Goal: Task Accomplishment & Management: Use online tool/utility

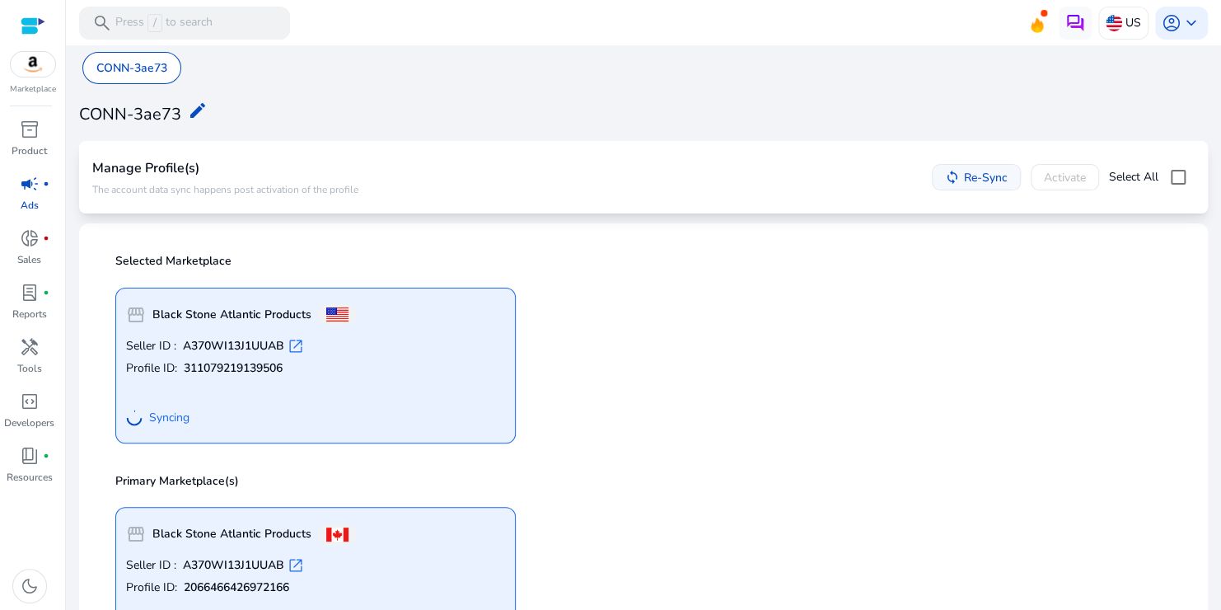
click at [960, 171] on span "Re-Sync" at bounding box center [984, 177] width 48 height 17
drag, startPoint x: 115, startPoint y: 61, endPoint x: 548, endPoint y: 135, distance: 439.8
click at [548, 135] on div "CONN-3ae73 CONN-3ae73 edit Manage Profile(s) The account data sync happens post…" at bounding box center [644, 480] width 1142 height 870
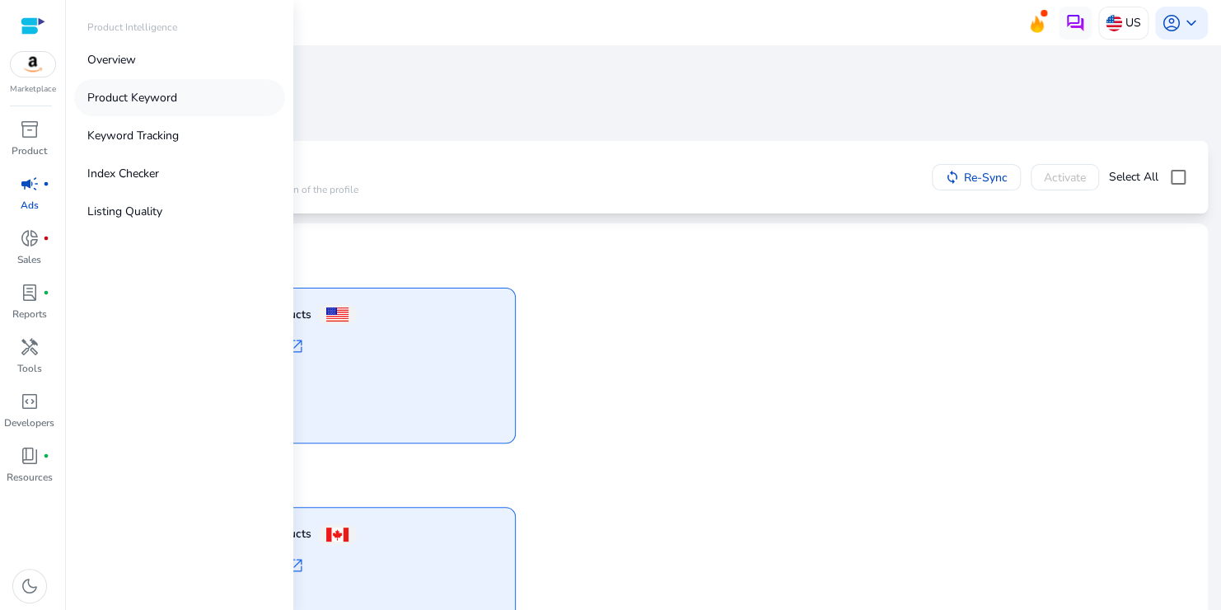
click at [124, 91] on p "Product Keyword" at bounding box center [132, 97] width 90 height 17
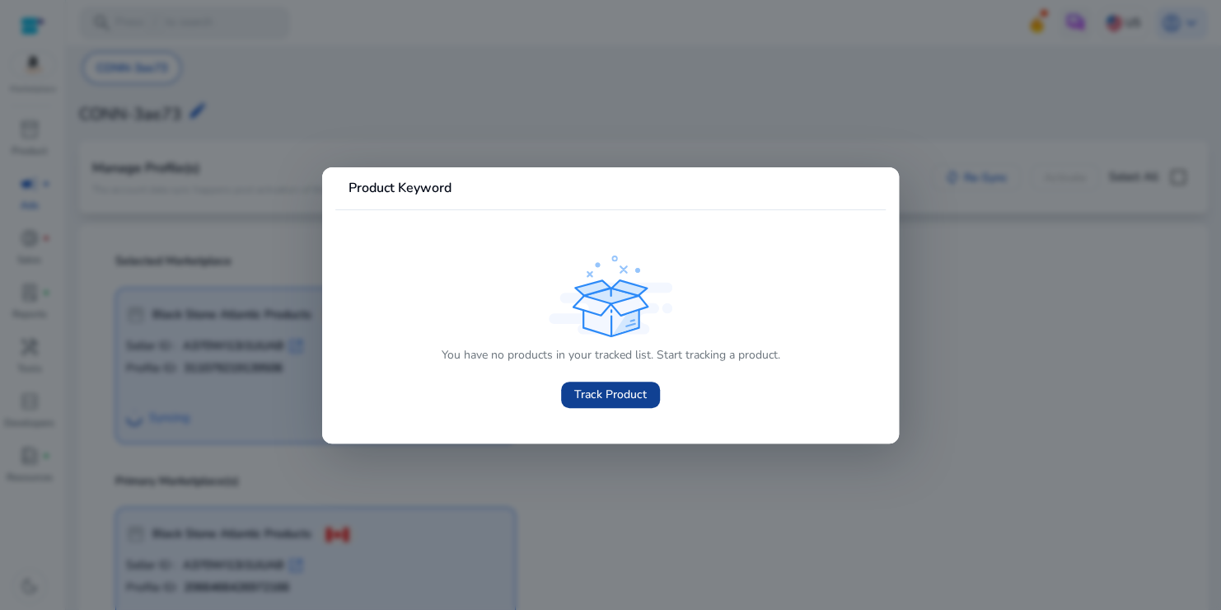
click at [588, 401] on span "Track Product" at bounding box center [610, 394] width 73 height 17
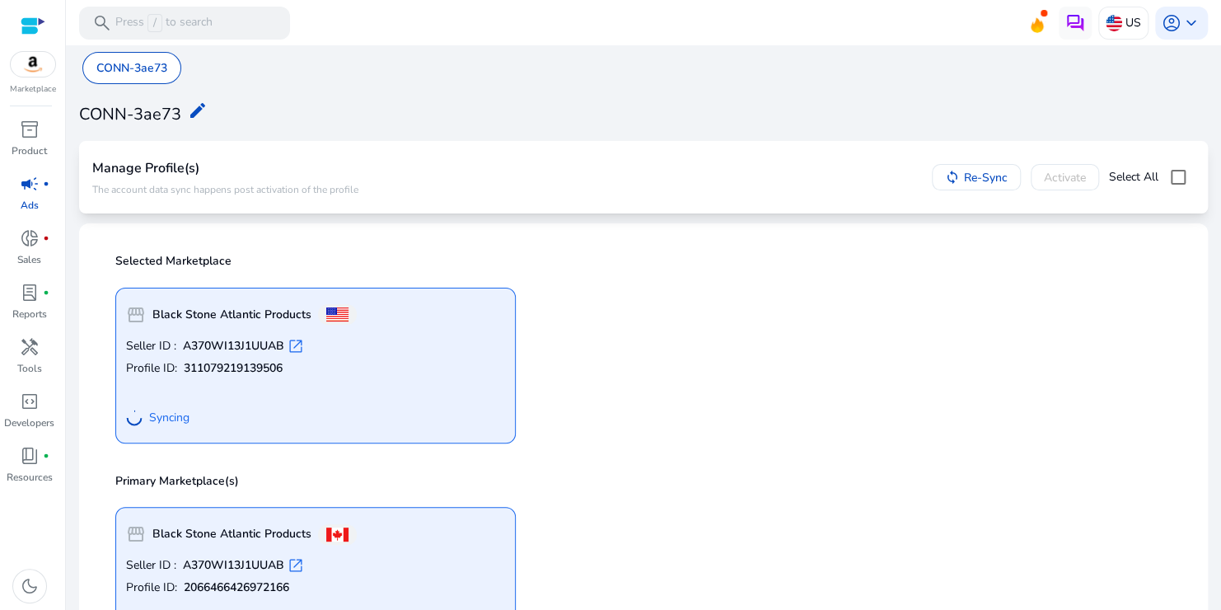
click at [588, 401] on div "storefront Black Stone Atlantic Products Seller ID : A370WI13J1UUAB open_in_new…" at bounding box center [643, 358] width 1076 height 169
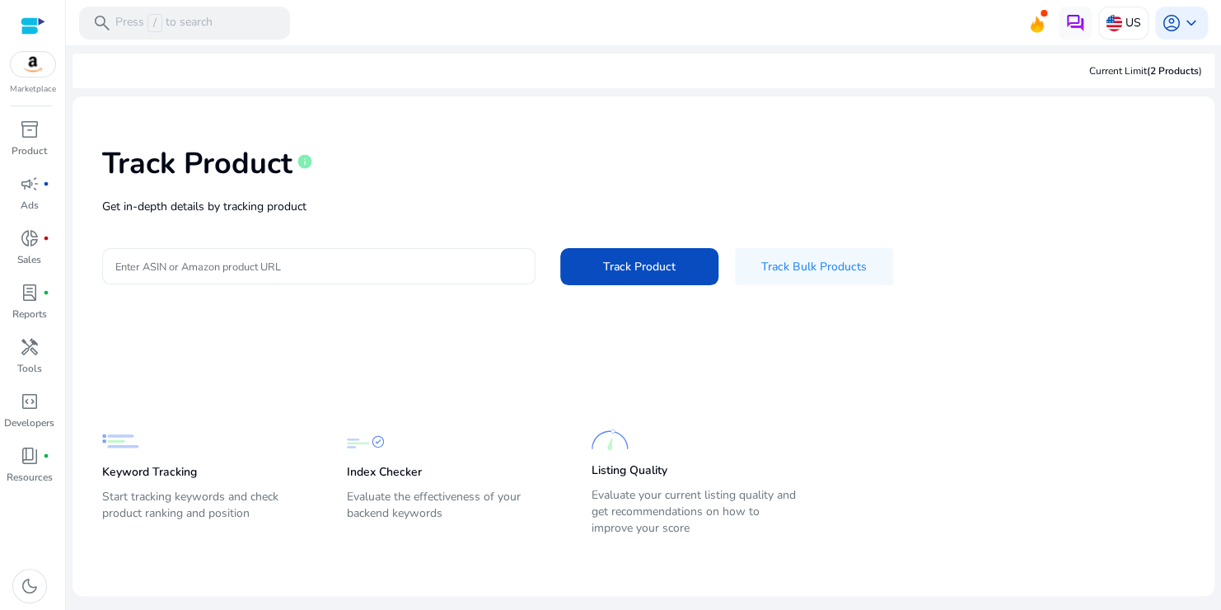
click at [395, 264] on input "Enter ASIN or Amazon product URL" at bounding box center [318, 266] width 407 height 18
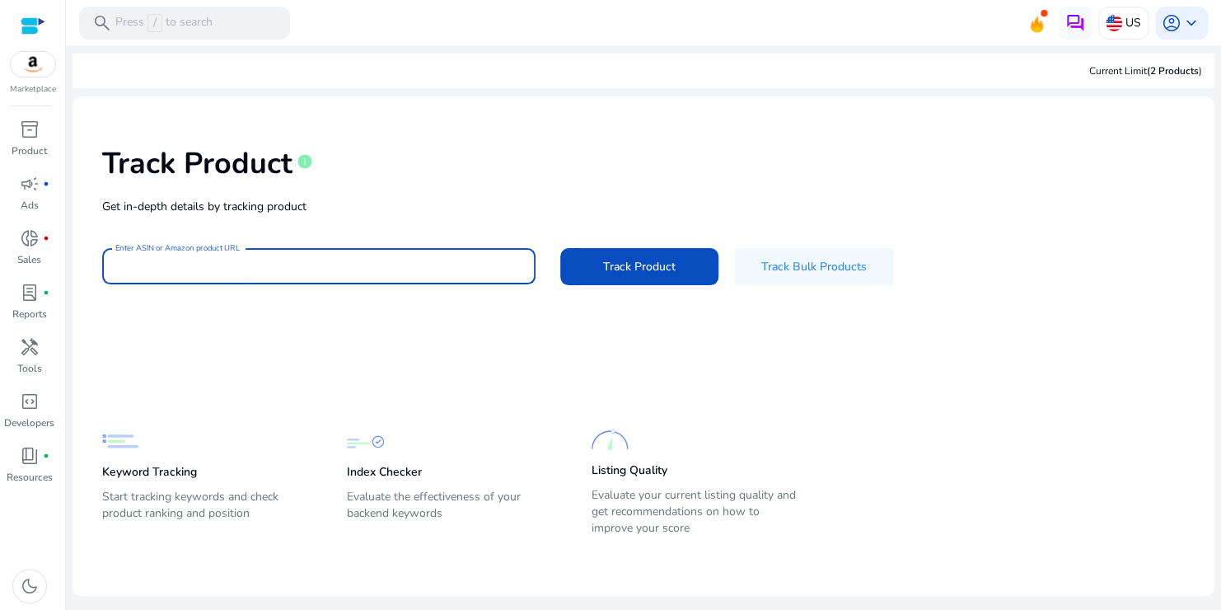
type input "*"
click at [283, 260] on input "Enter ASIN or Amazon product URL" at bounding box center [318, 266] width 407 height 18
paste input "**********"
type input "**********"
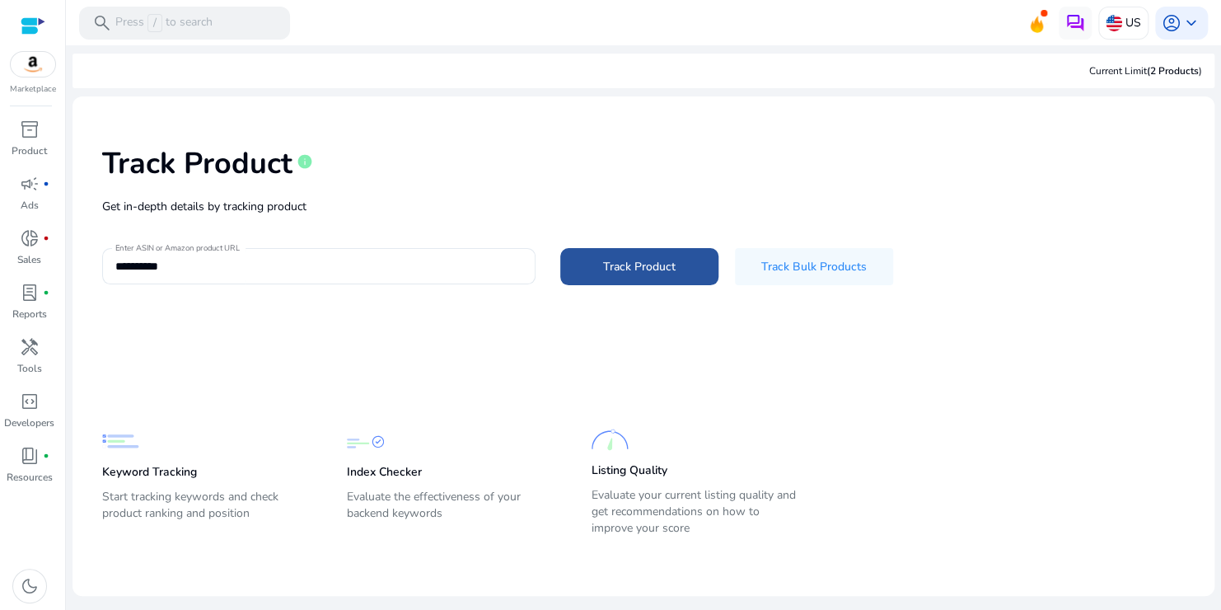
click at [596, 260] on span at bounding box center [639, 266] width 158 height 40
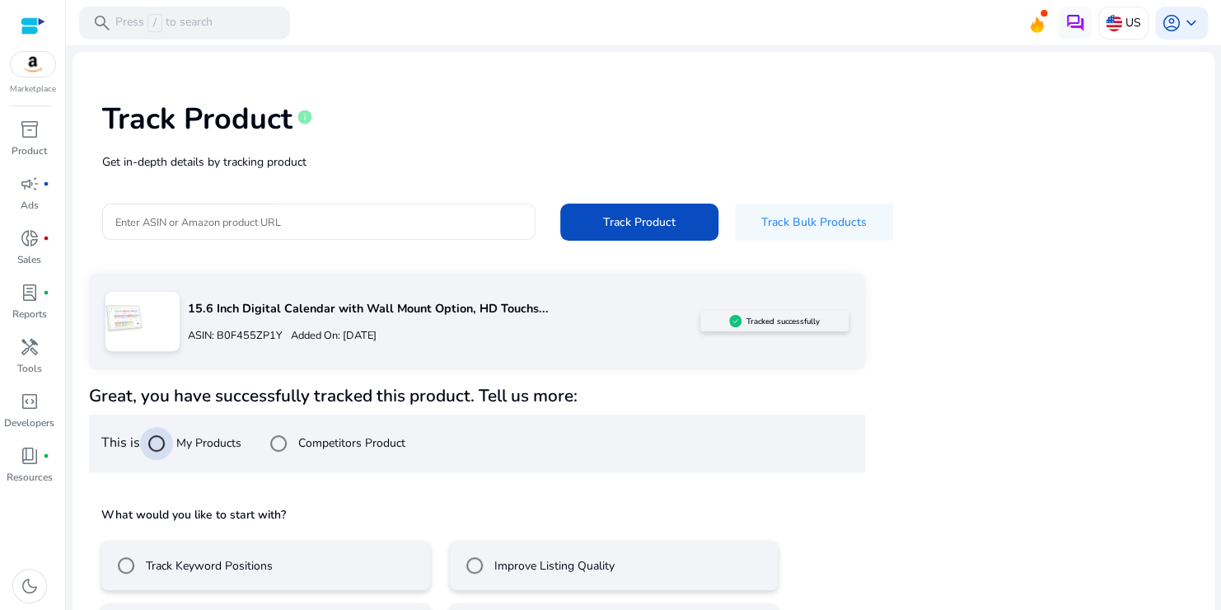
scroll to position [110, 0]
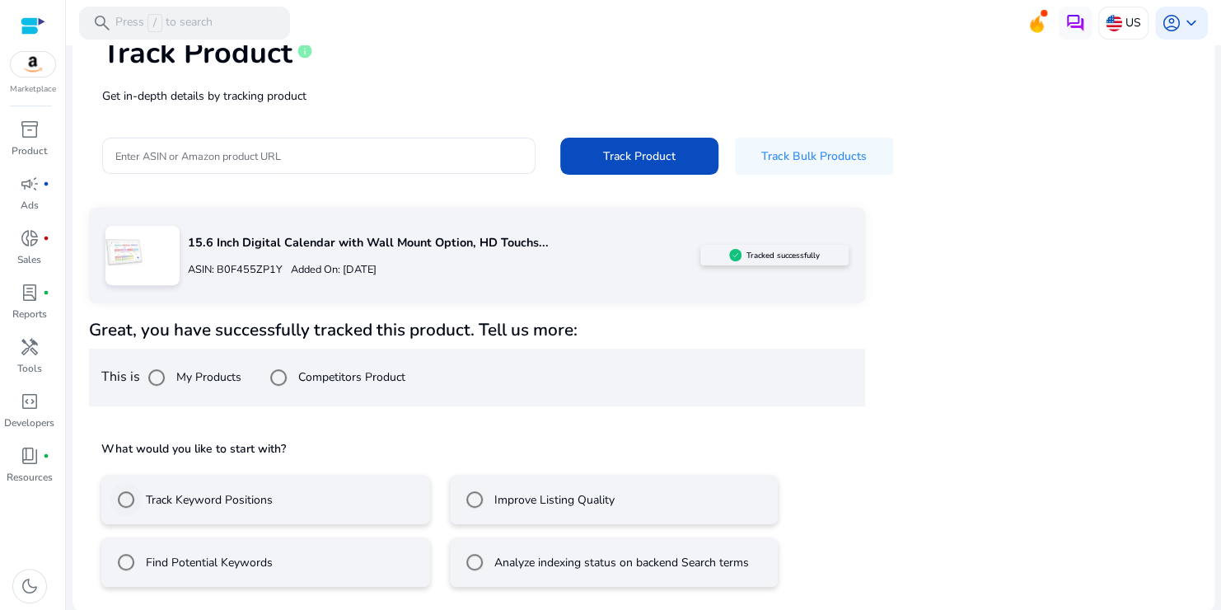
click at [260, 496] on label "Track Keyword Positions" at bounding box center [208, 499] width 130 height 17
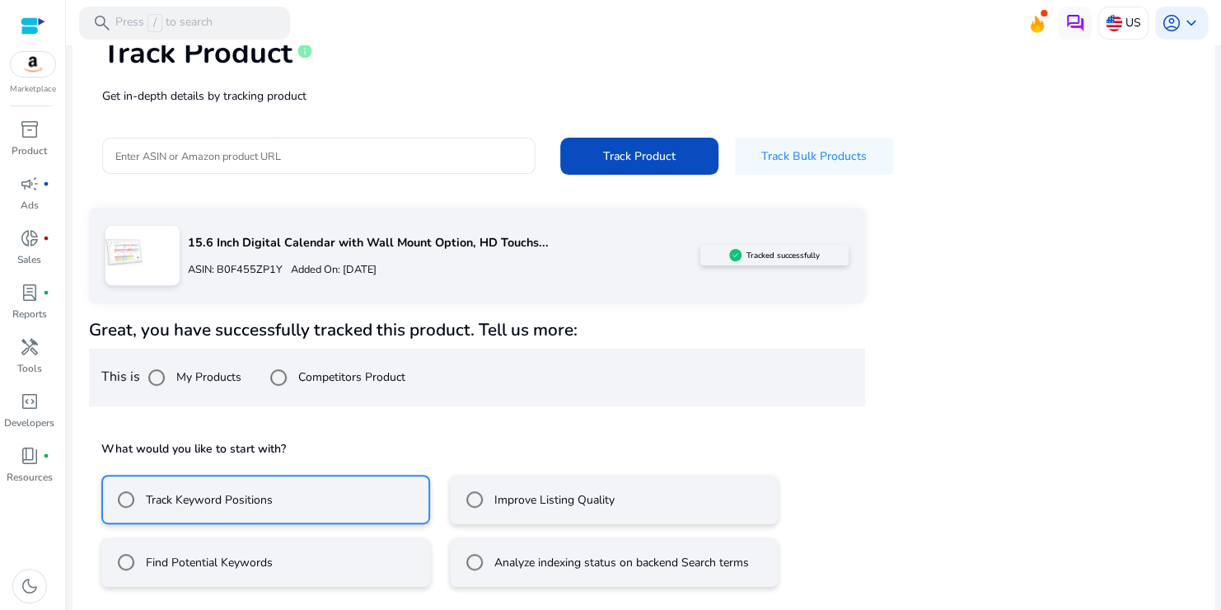
click at [208, 550] on div "Find Potential Keywords" at bounding box center [191, 562] width 163 height 33
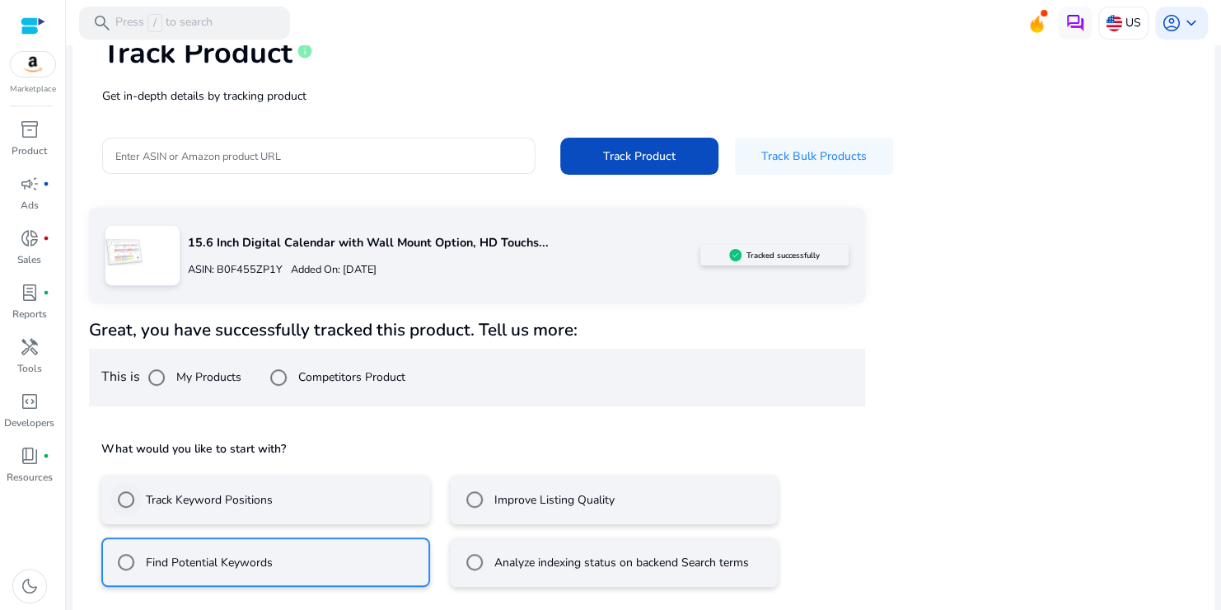
click at [261, 505] on label "Track Keyword Positions" at bounding box center [208, 499] width 130 height 17
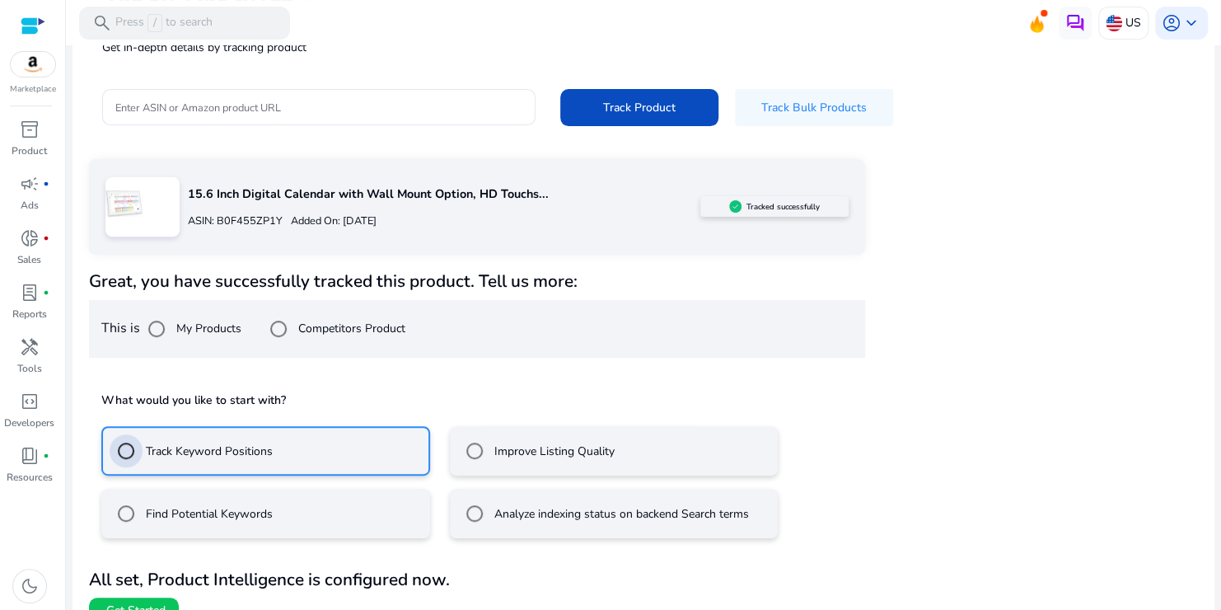
scroll to position [184, 0]
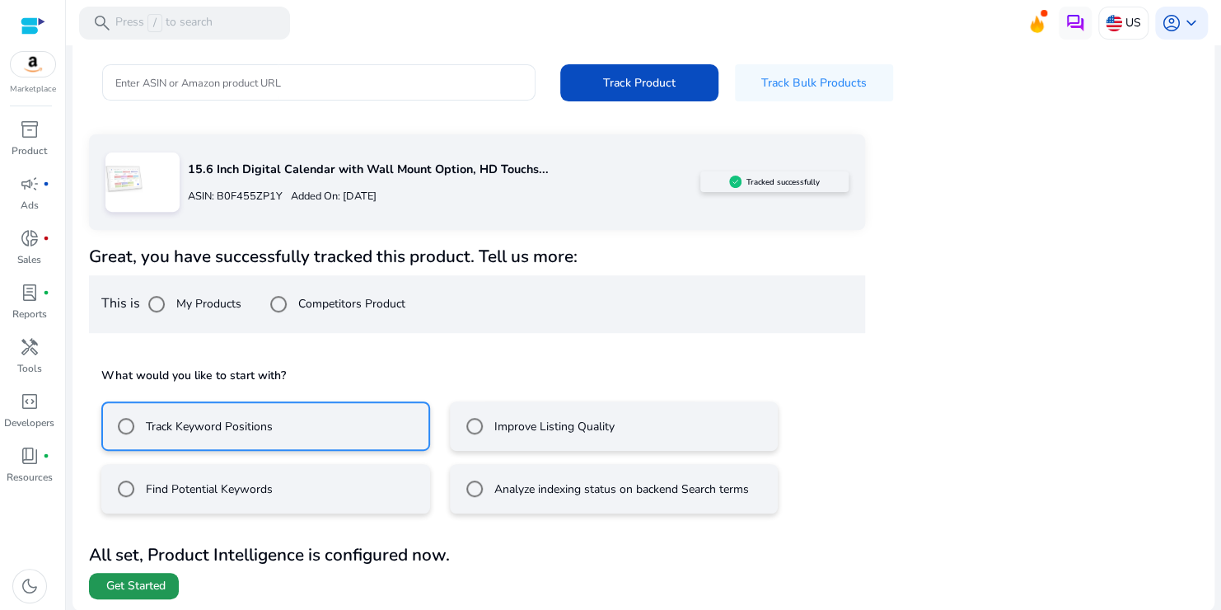
click at [149, 583] on span "Get Started" at bounding box center [135, 586] width 59 height 16
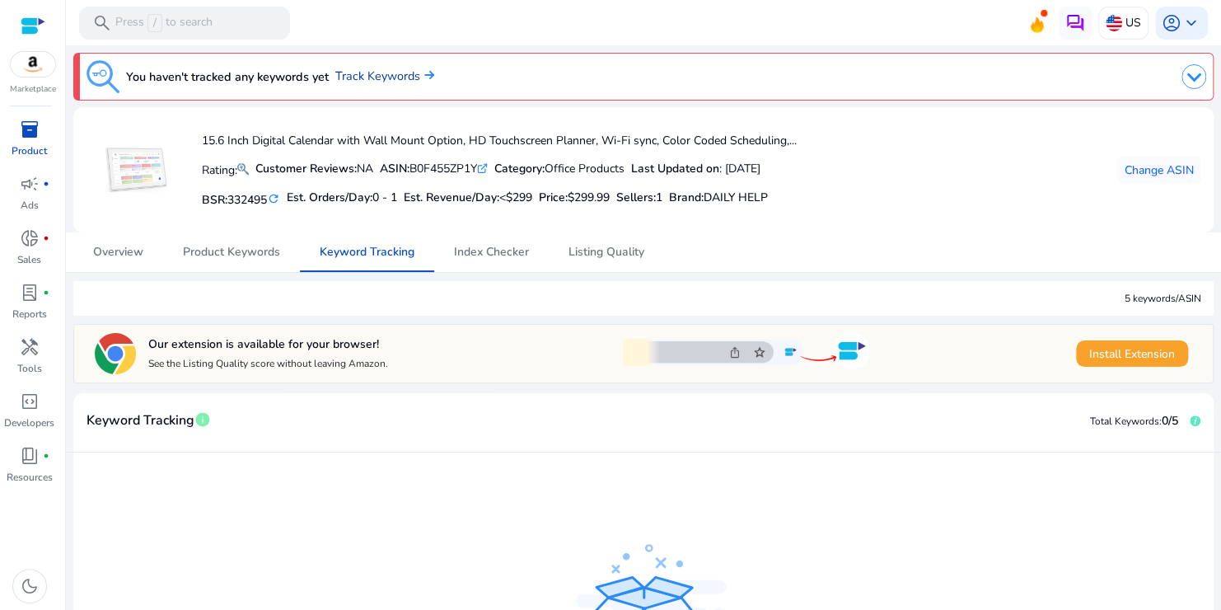
click at [363, 77] on link "Track Keywords" at bounding box center [384, 77] width 99 height 18
click at [140, 257] on span "Overview" at bounding box center [118, 252] width 50 height 12
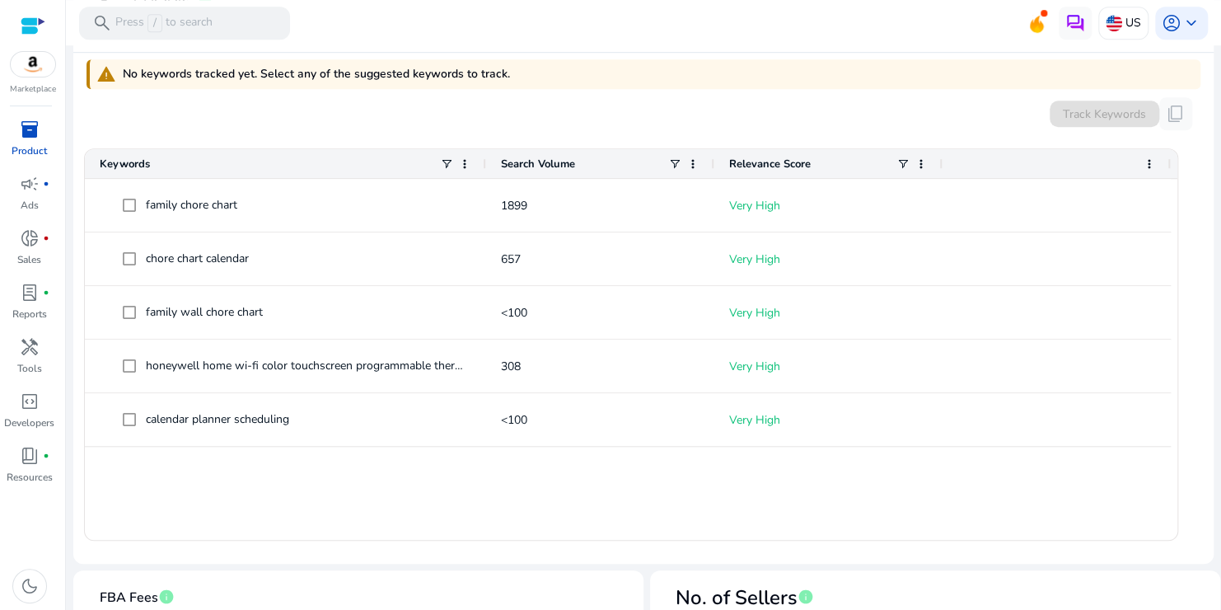
scroll to position [482, 0]
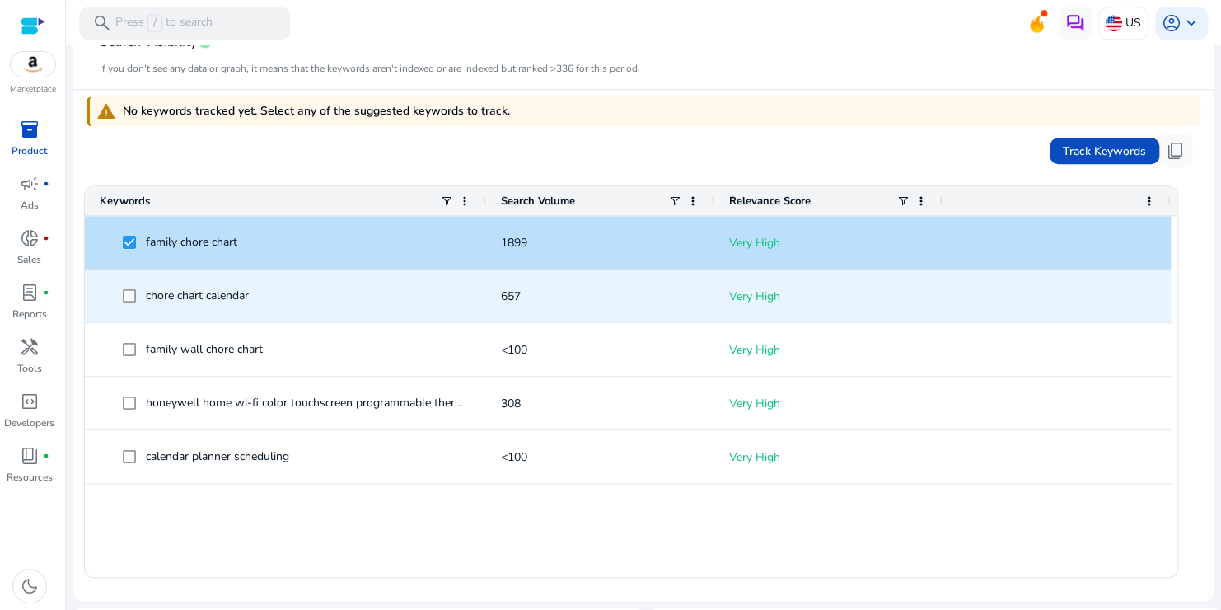
click at [129, 287] on span at bounding box center [134, 296] width 23 height 34
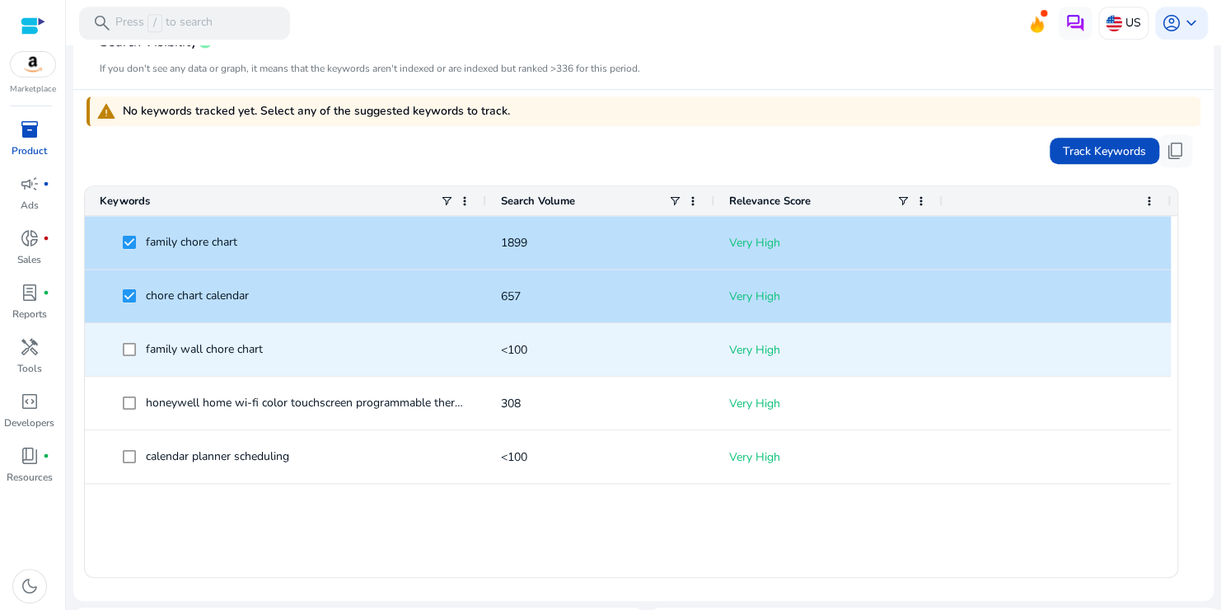
click at [124, 356] on span at bounding box center [134, 350] width 23 height 34
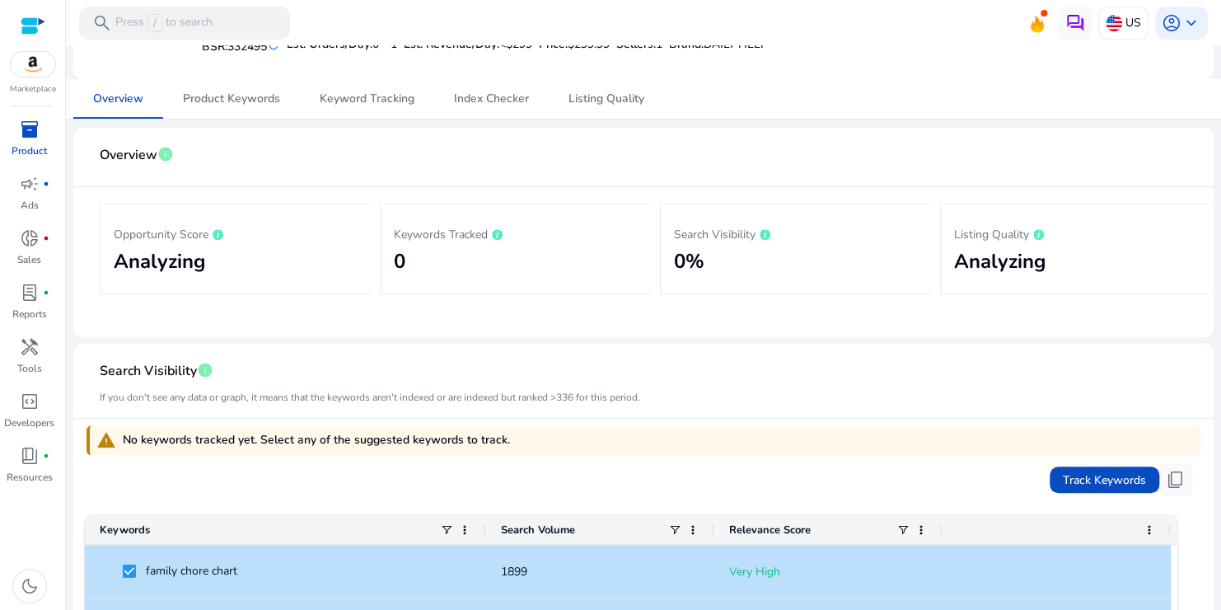
scroll to position [152, 0]
click at [1075, 475] on span "Track Keywords" at bounding box center [1104, 480] width 83 height 17
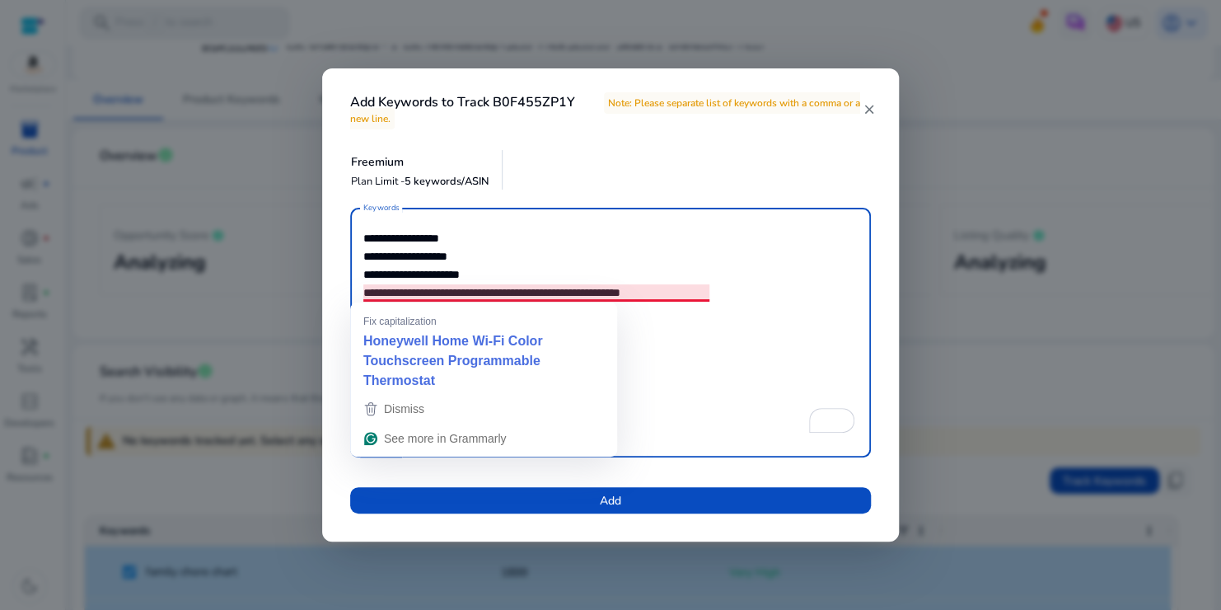
click at [691, 327] on textarea "**********" at bounding box center [610, 332] width 494 height 233
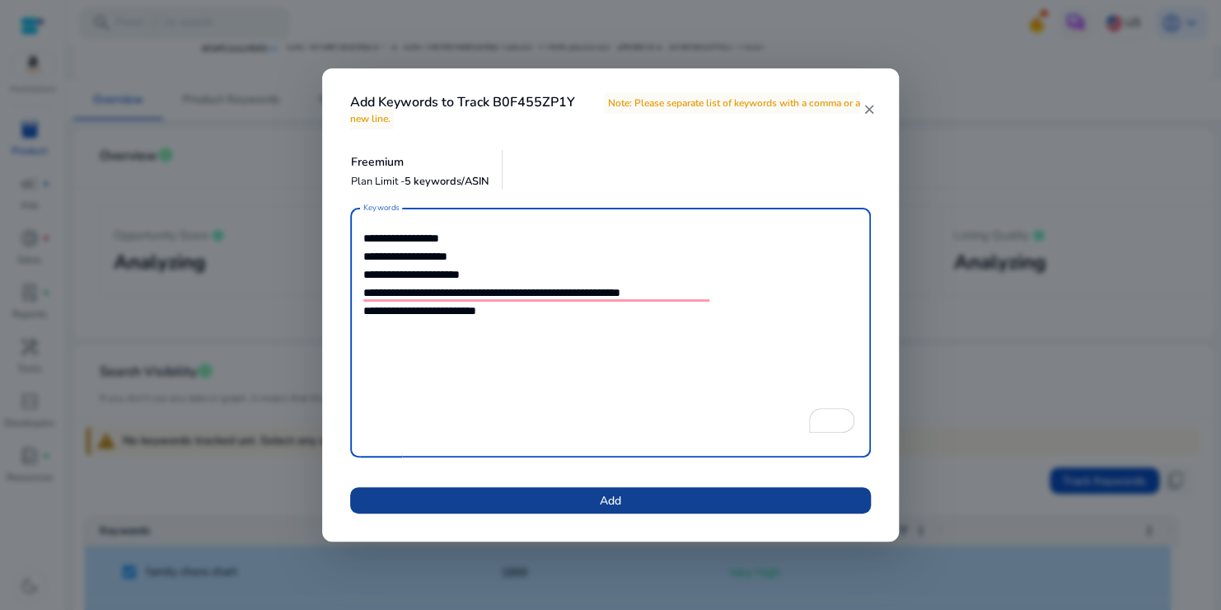
click at [605, 506] on span "Add" at bounding box center [610, 500] width 21 height 17
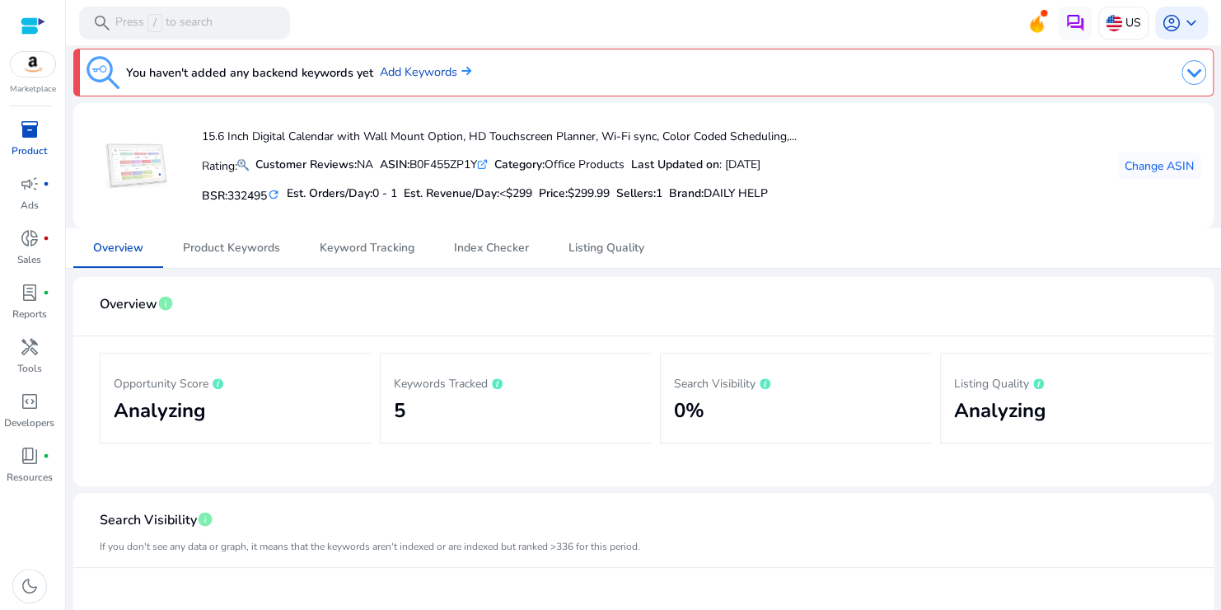
scroll to position [0, 0]
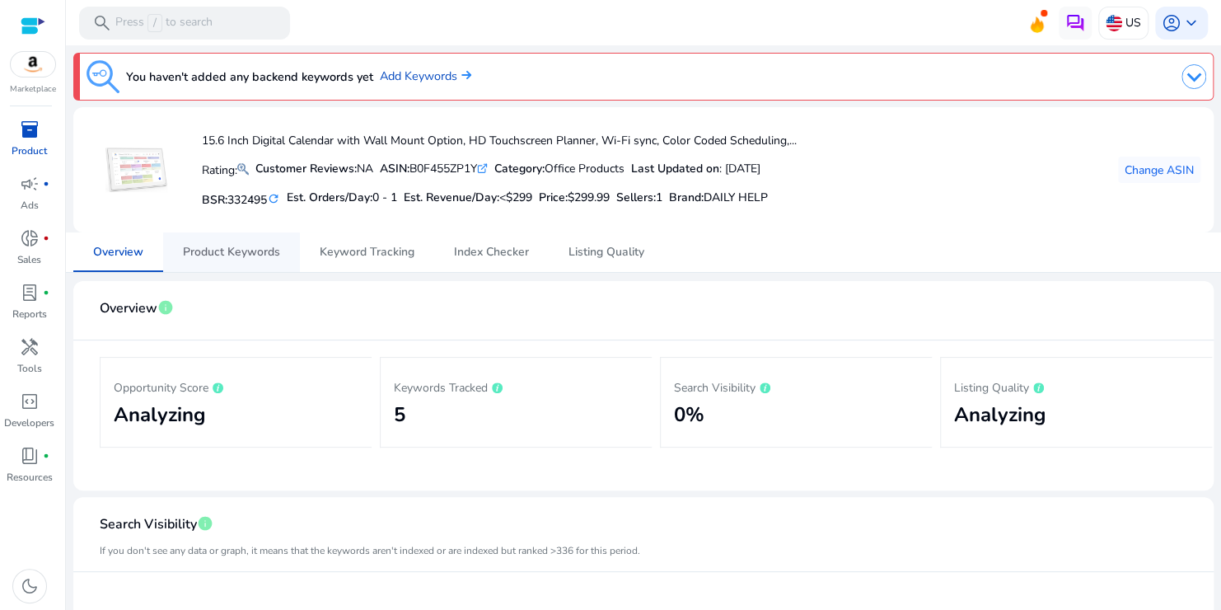
click at [245, 260] on span "Product Keywords" at bounding box center [231, 252] width 97 height 40
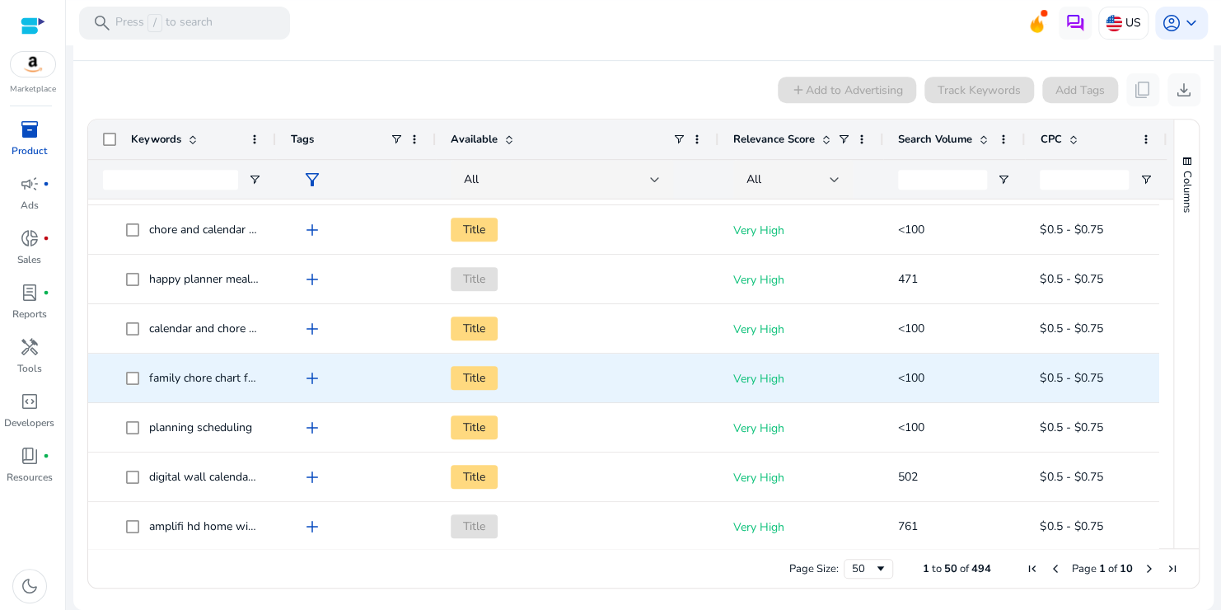
scroll to position [742, 0]
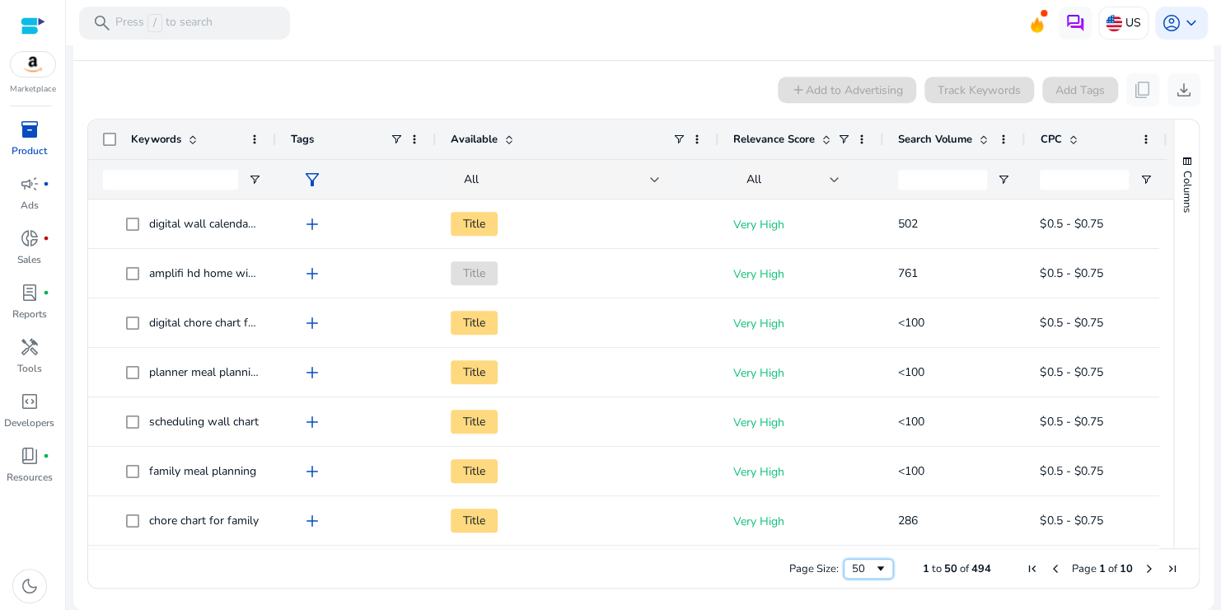
click at [863, 574] on div "50" at bounding box center [863, 568] width 22 height 15
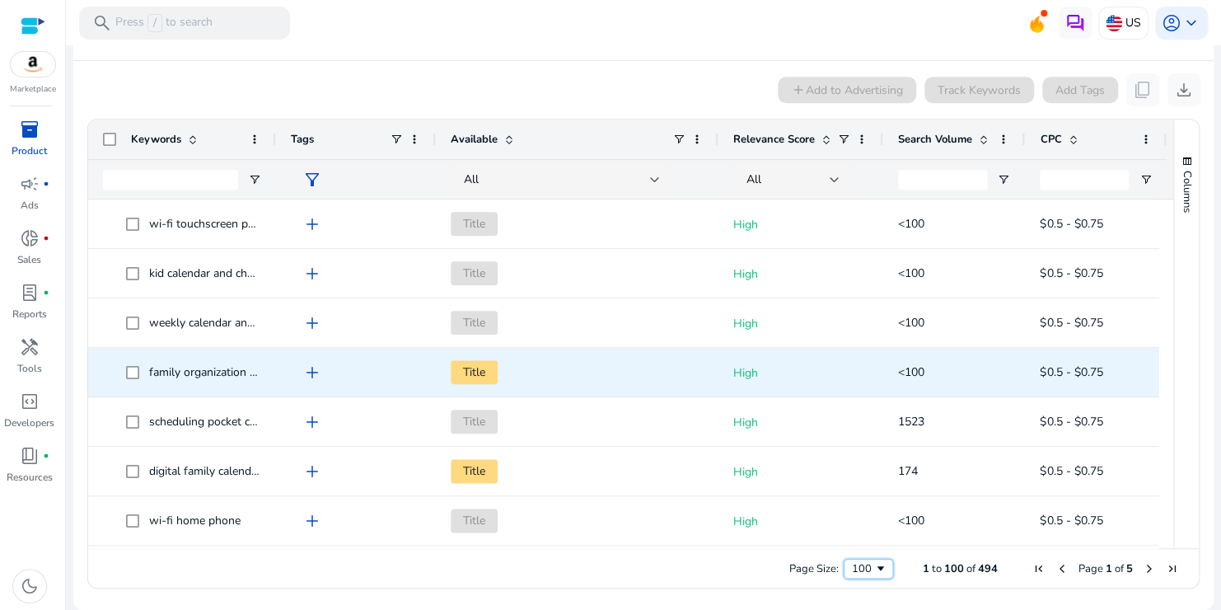
scroll to position [4595, 0]
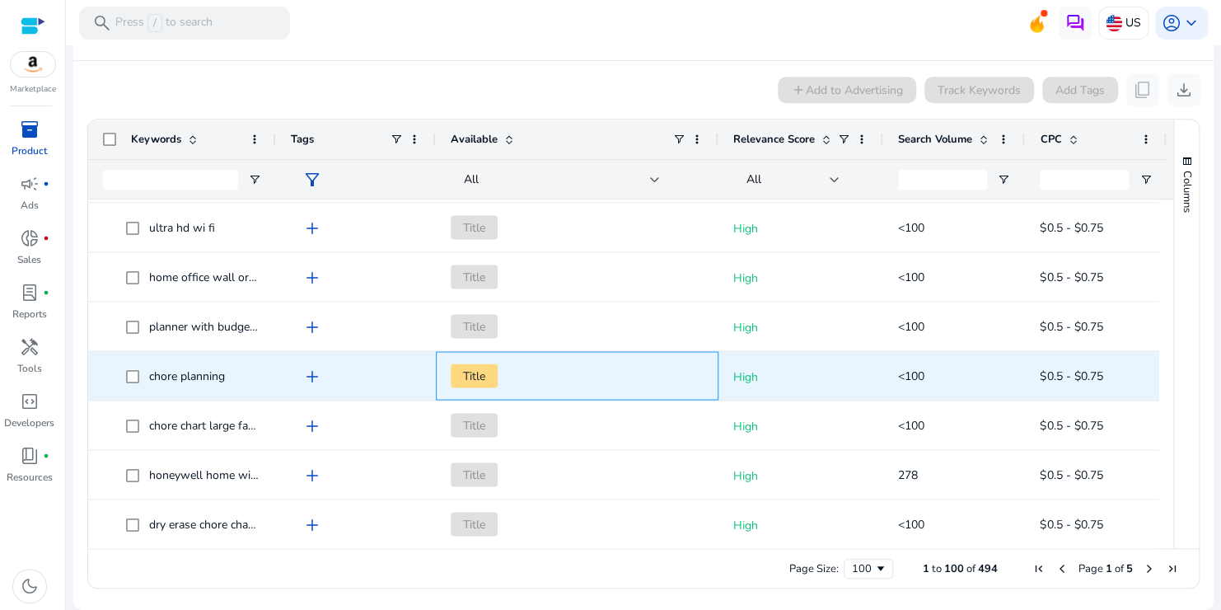
click at [466, 372] on span "Title" at bounding box center [474, 375] width 47 height 24
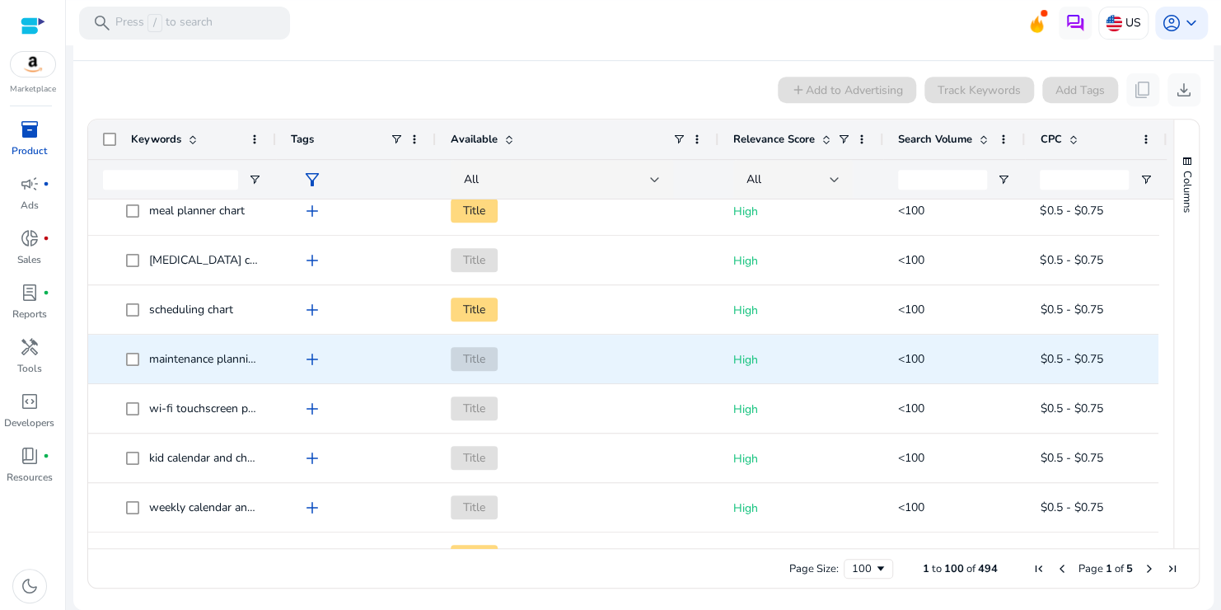
scroll to position [0, 0]
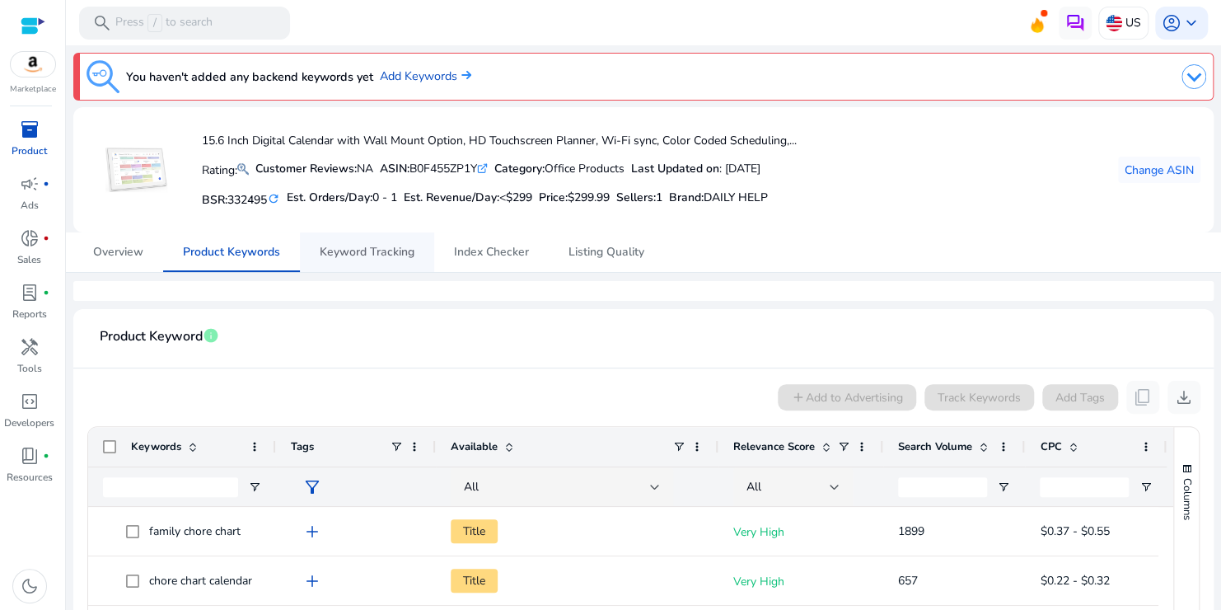
click at [353, 265] on span "Keyword Tracking" at bounding box center [367, 252] width 95 height 40
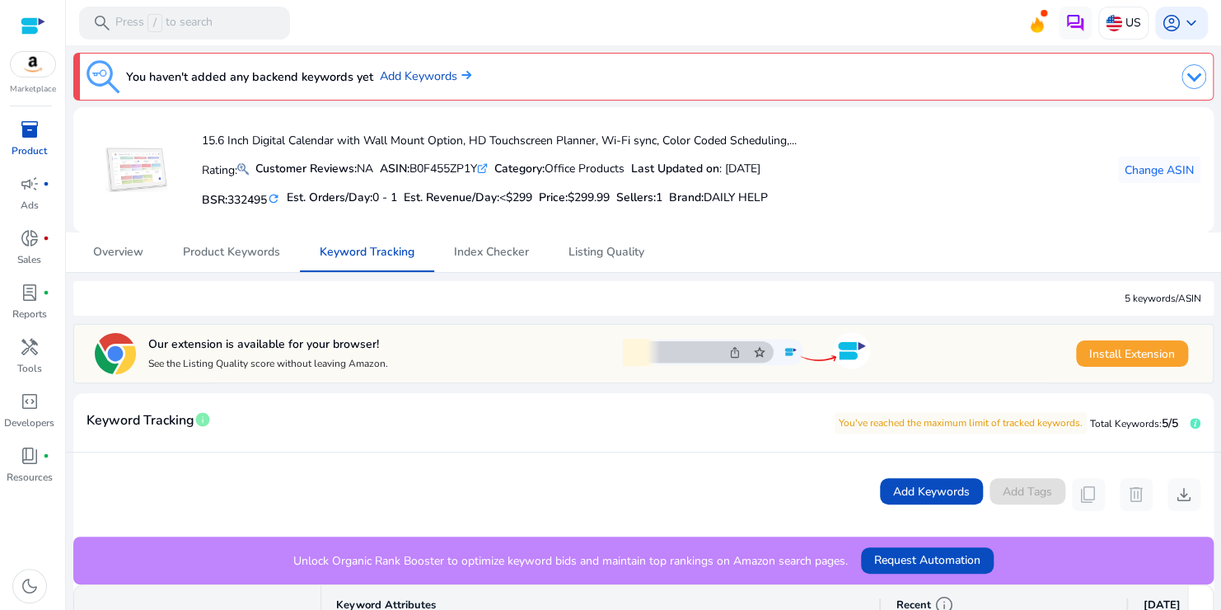
scroll to position [412, 0]
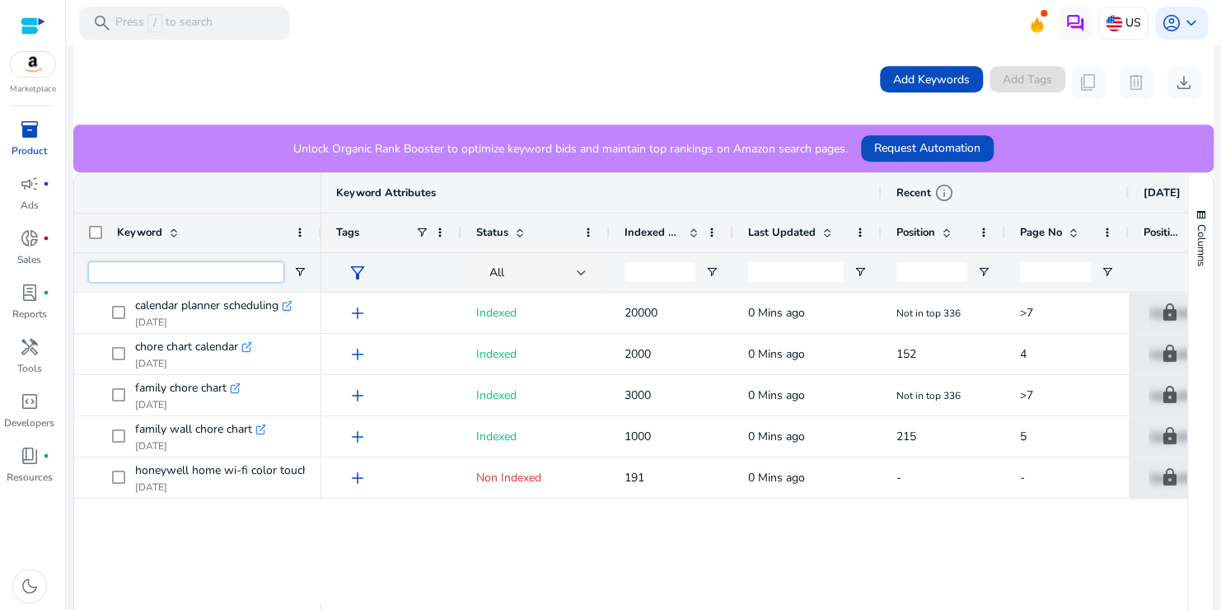
click at [228, 274] on input "Keyword Filter Input" at bounding box center [186, 272] width 194 height 20
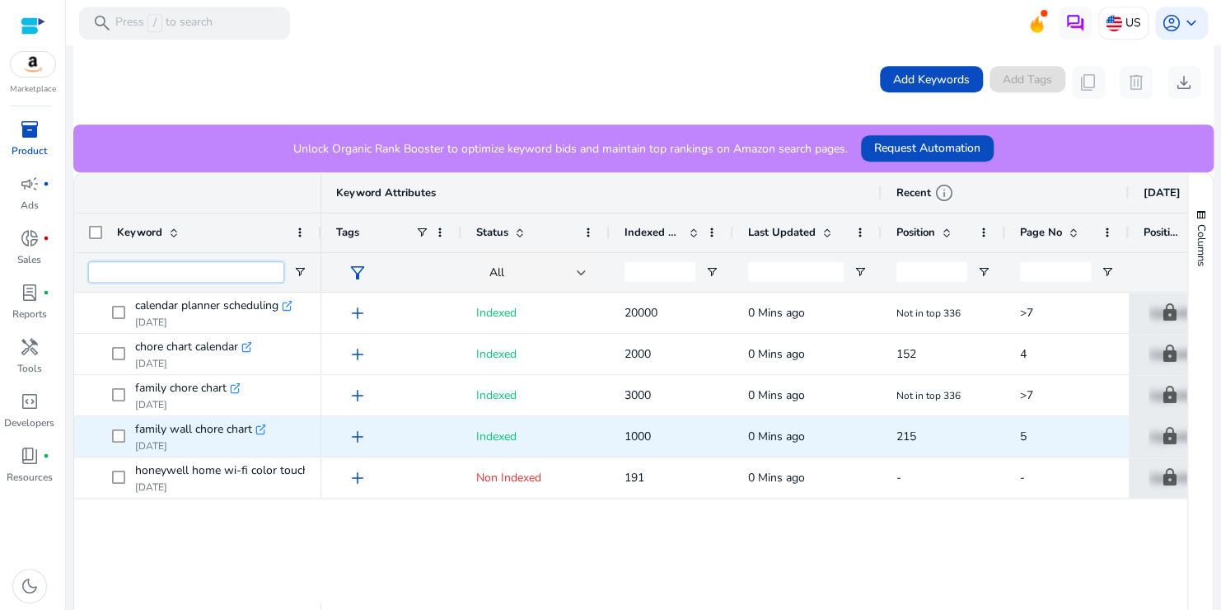
scroll to position [460, 0]
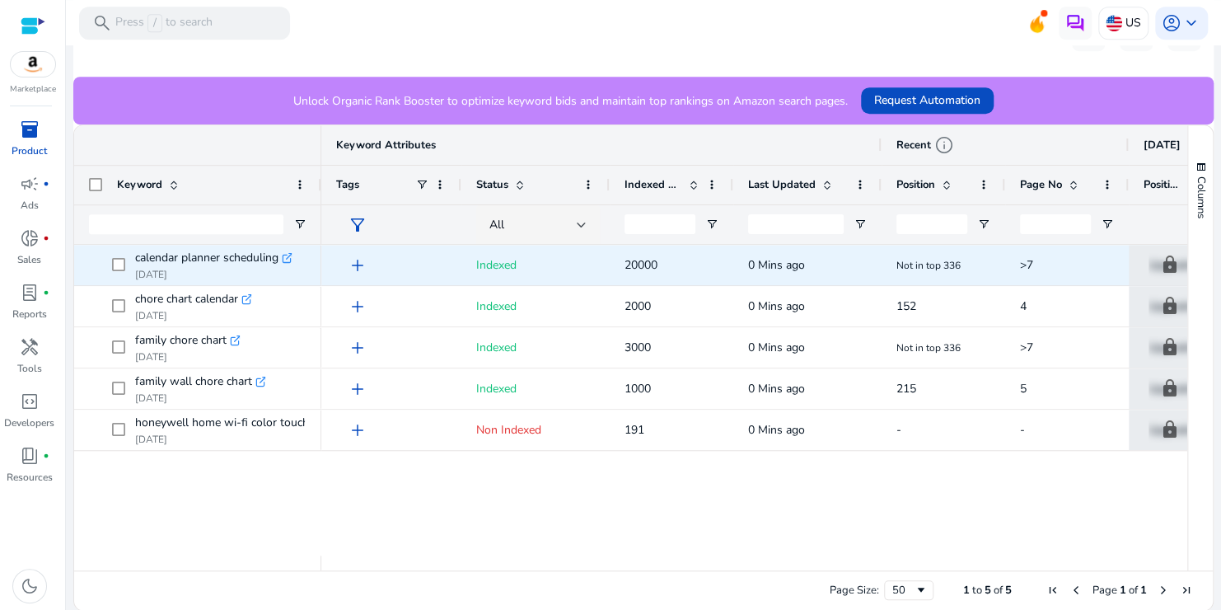
click at [363, 258] on span "add" at bounding box center [358, 265] width 20 height 20
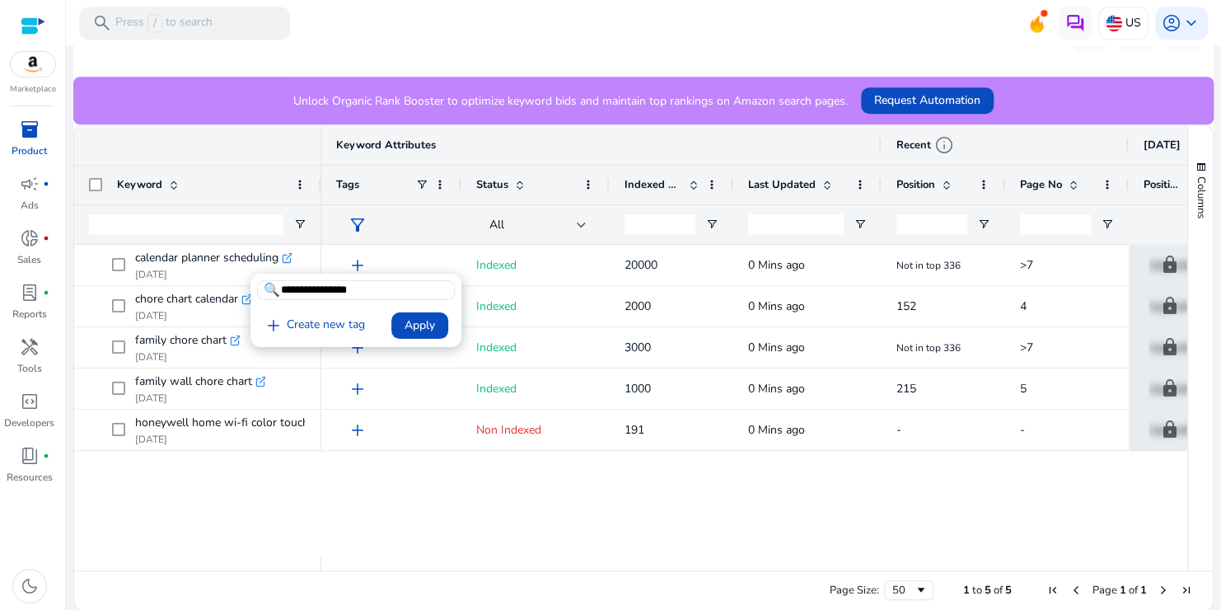
type input "**********"
click at [433, 330] on span "Apply" at bounding box center [420, 324] width 30 height 17
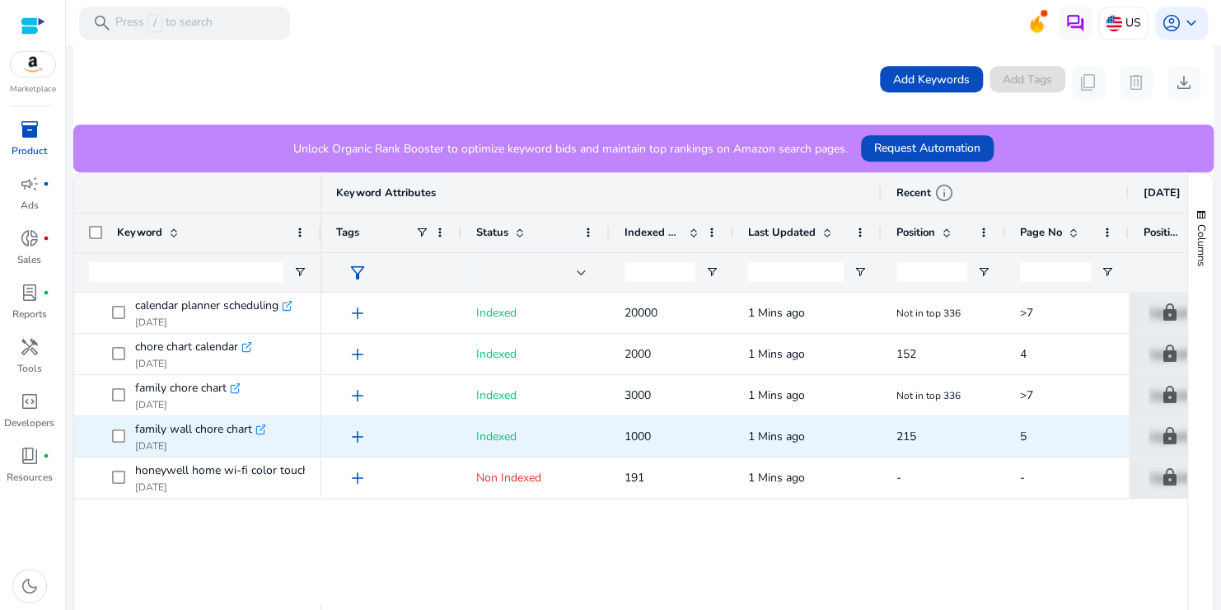
scroll to position [460, 0]
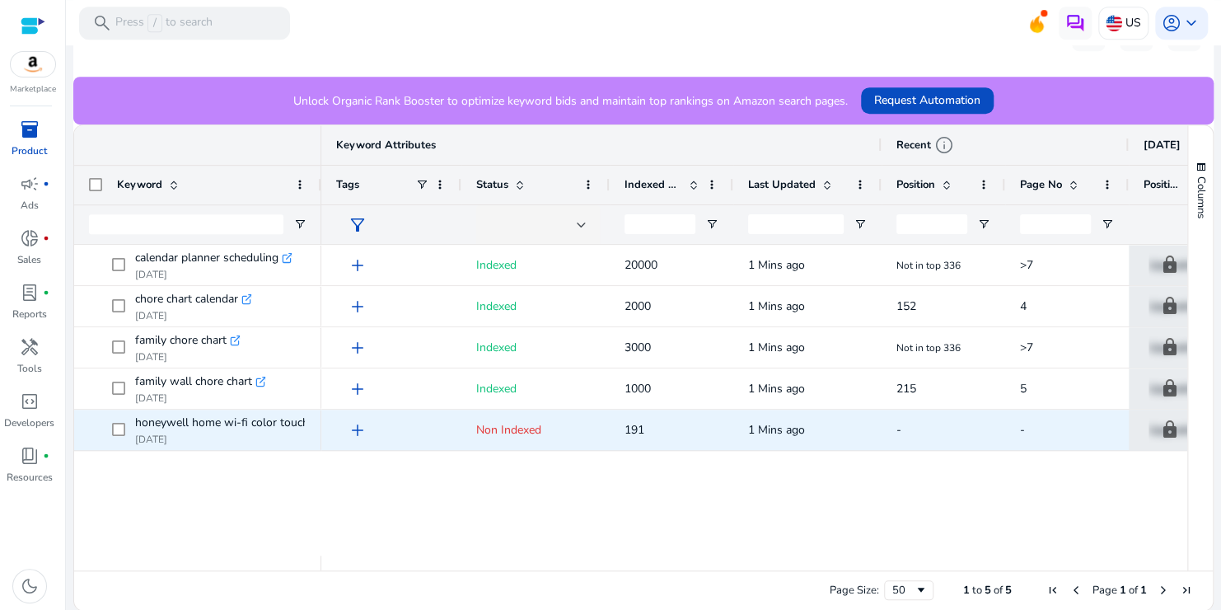
click at [110, 425] on span "honeywell home wi-fi color touchscreen programmable thermostat .st0{fill:#2c8af…" at bounding box center [198, 430] width 218 height 34
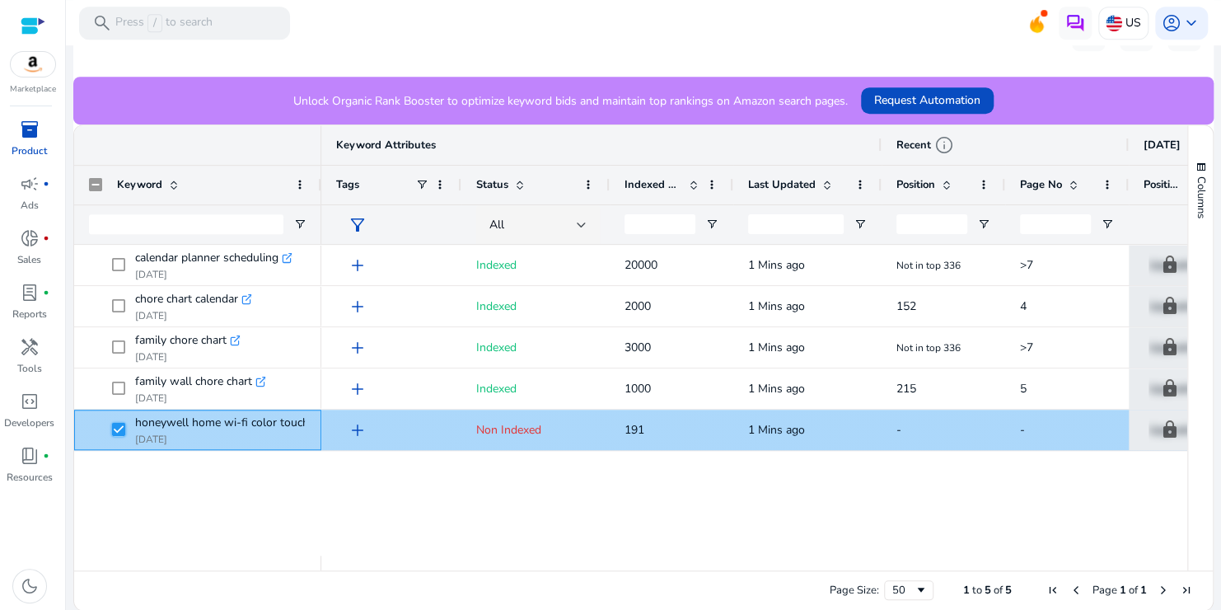
scroll to position [0, 0]
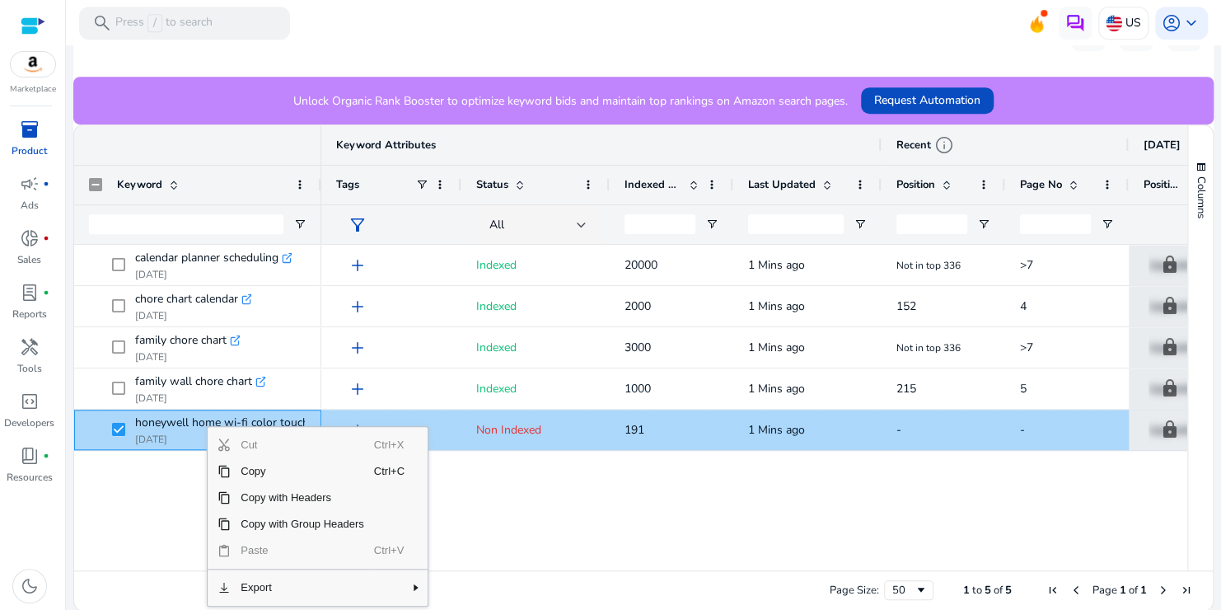
click at [125, 425] on span at bounding box center [123, 430] width 23 height 34
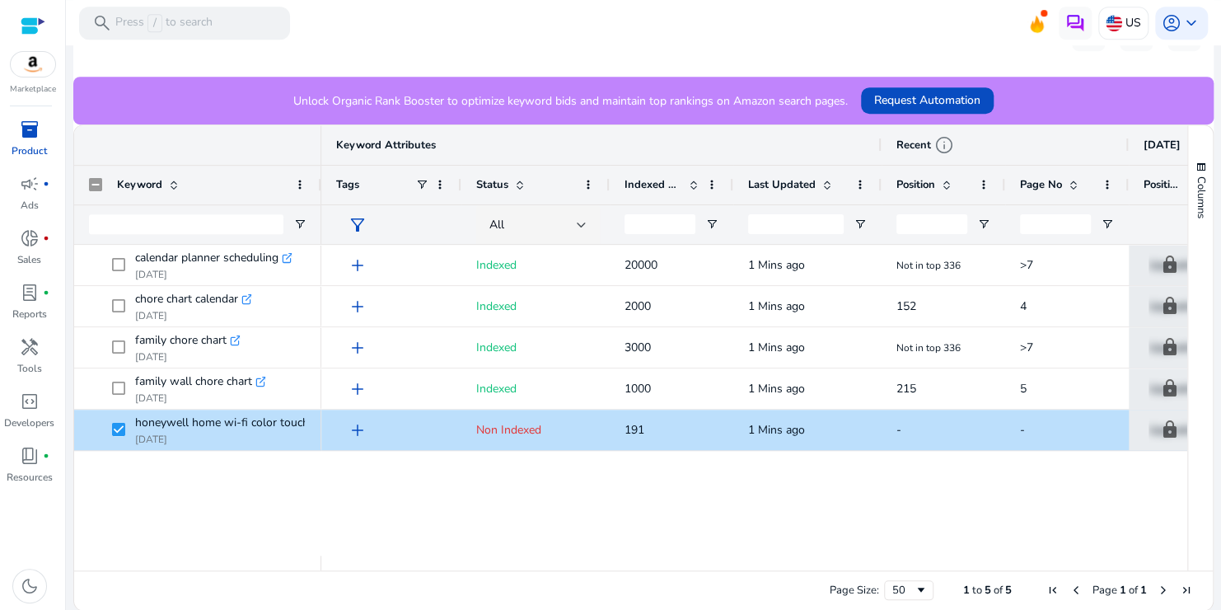
drag, startPoint x: 630, startPoint y: 561, endPoint x: 784, endPoint y: 541, distance: 155.5
click at [784, 541] on div "Keyword Keyword Attributes Recent info Sep 22, 2025 Sep 21, 2025 4" at bounding box center [630, 347] width 1113 height 445
drag, startPoint x: 595, startPoint y: 559, endPoint x: 692, endPoint y: 545, distance: 98.2
click at [692, 545] on div "Keyword Keyword Attributes Recent info Sep 22, 2025 Sep 21, 2025 4" at bounding box center [630, 347] width 1113 height 445
drag, startPoint x: 657, startPoint y: 569, endPoint x: 841, endPoint y: 552, distance: 185.3
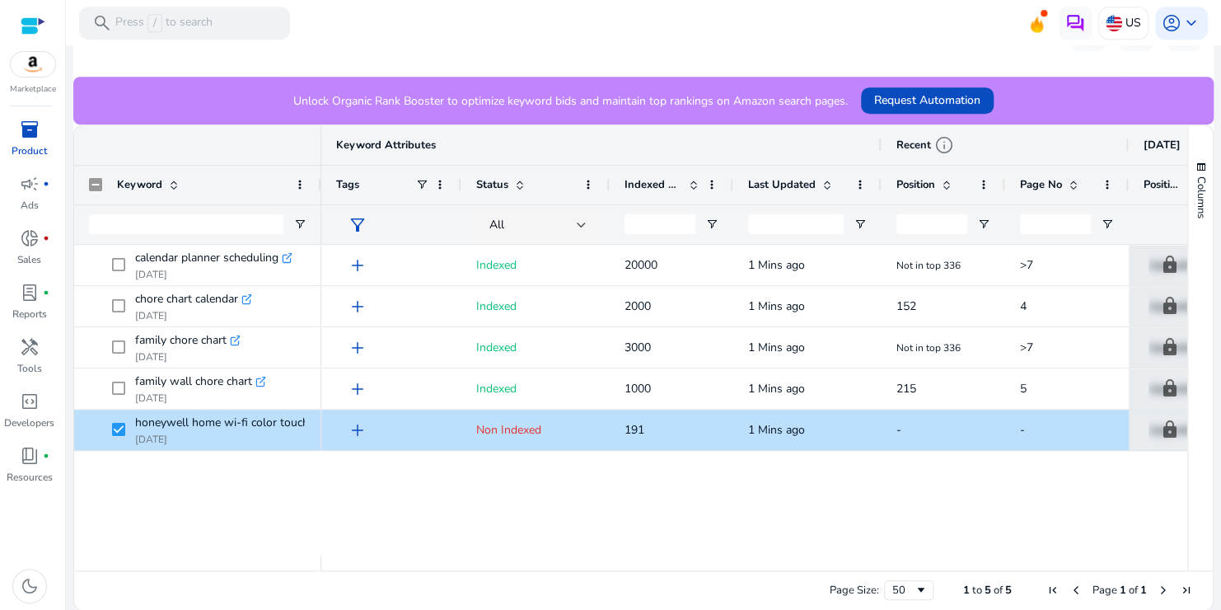
click at [841, 552] on div "Drag here to set row groups Drag here to set column labels Keyword Keyword Attr…" at bounding box center [643, 367] width 1141 height 486
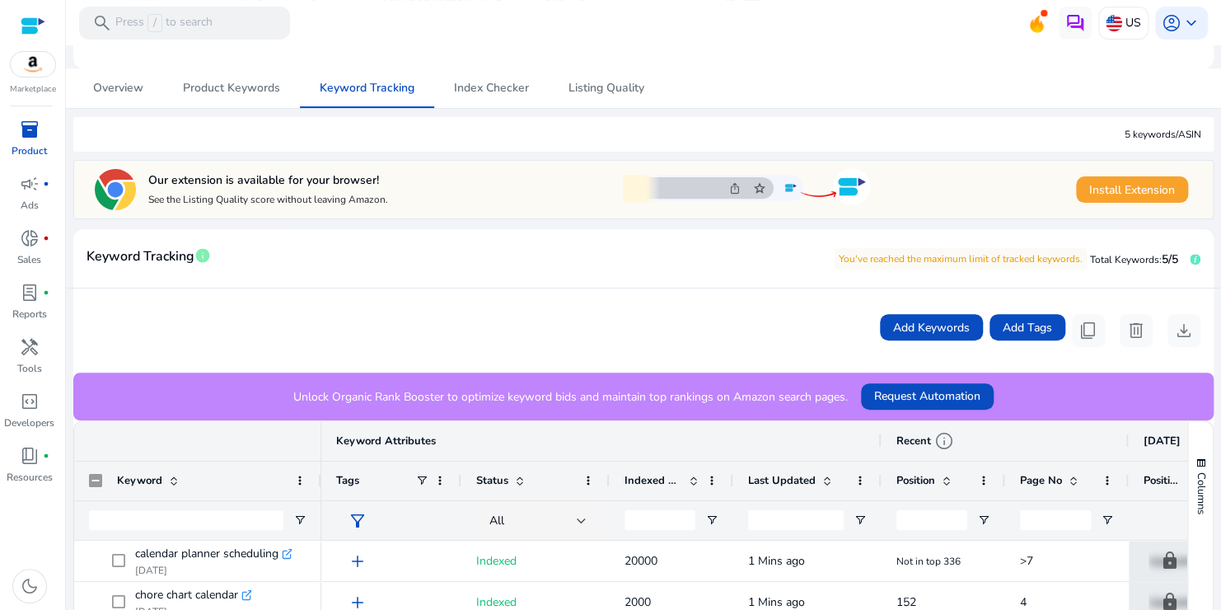
scroll to position [165, 0]
click at [905, 326] on span "Add Keywords" at bounding box center [931, 326] width 77 height 17
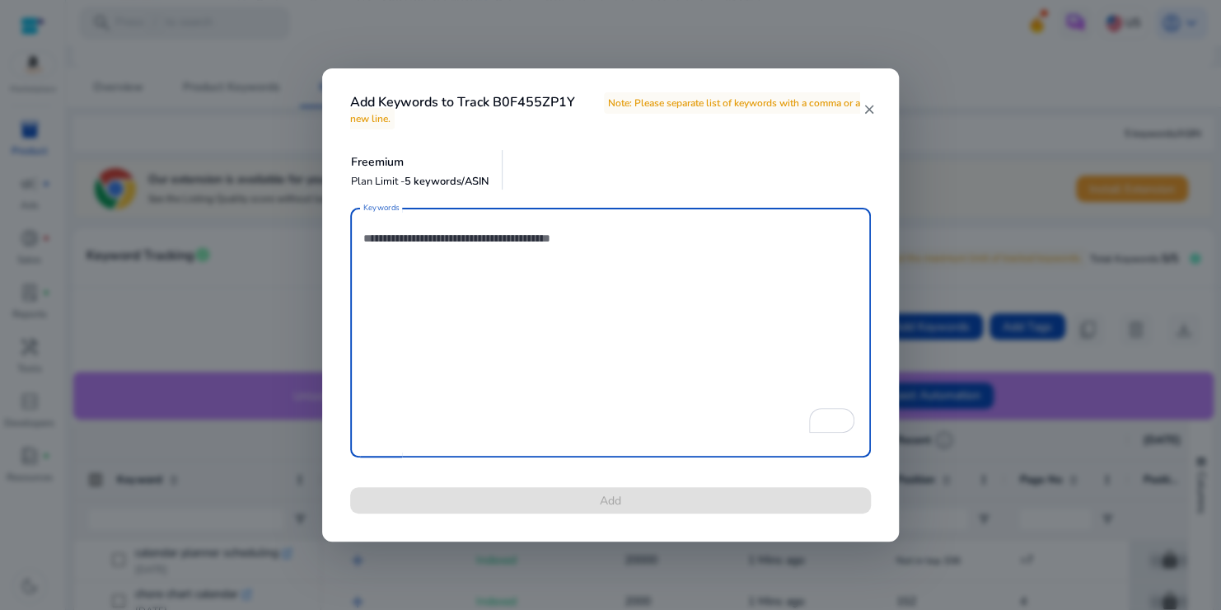
click at [872, 100] on div "Add Keywords to Track B0F455ZP1Y Note: Please separate list of keywords with a …" at bounding box center [610, 99] width 577 height 63
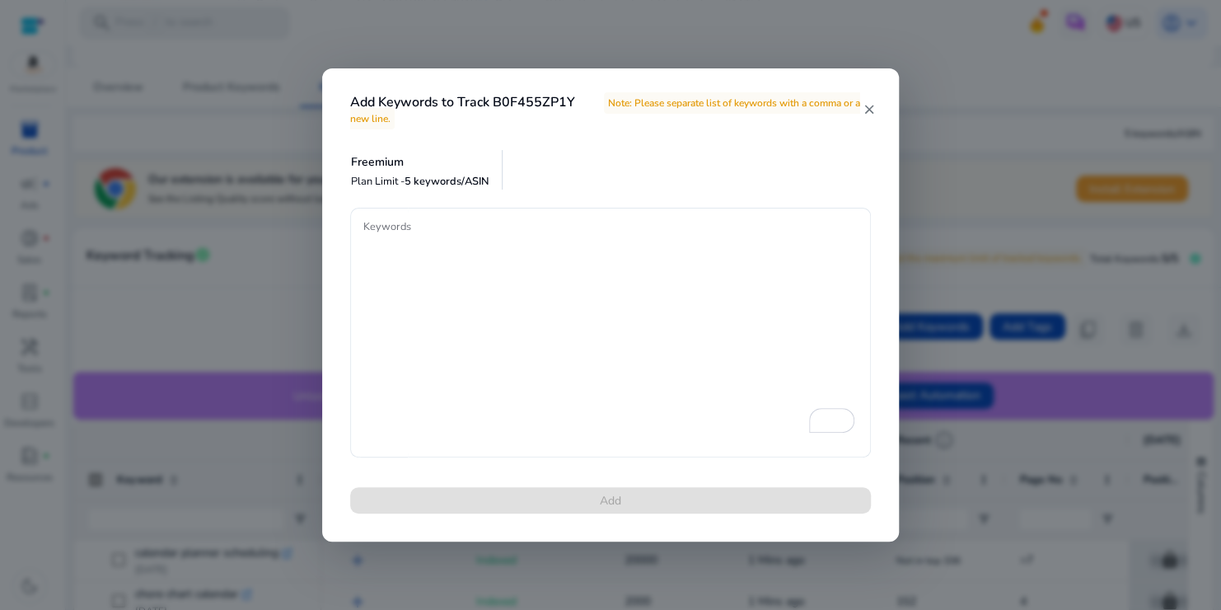
click at [870, 105] on mat-icon "close" at bounding box center [869, 109] width 14 height 15
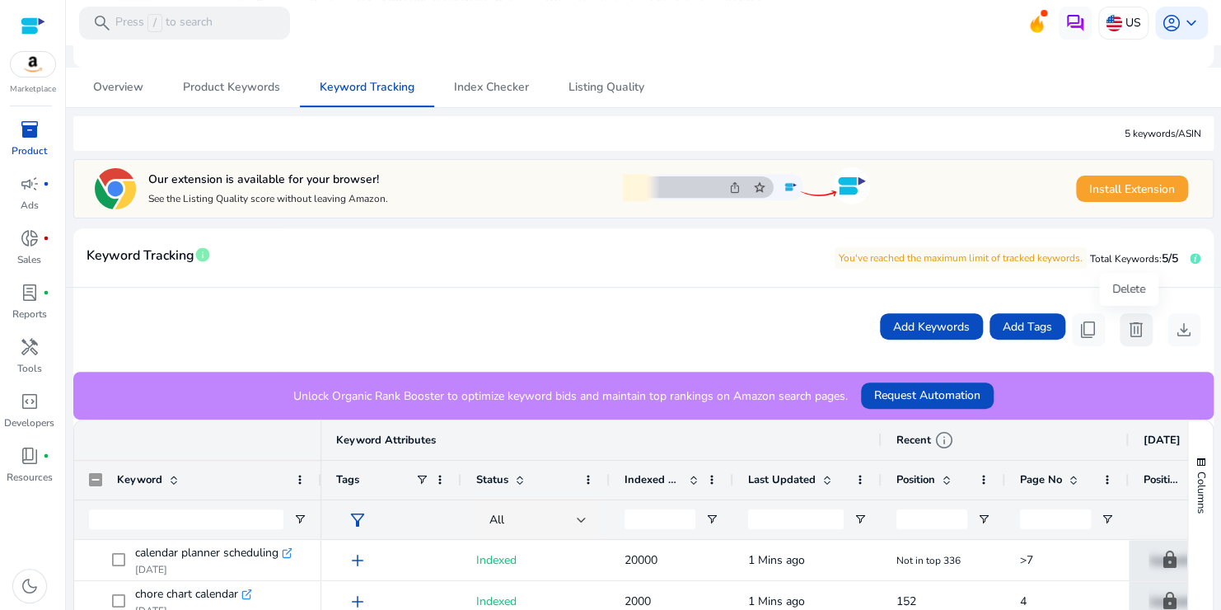
click at [1131, 326] on span "delete" at bounding box center [1137, 330] width 20 height 20
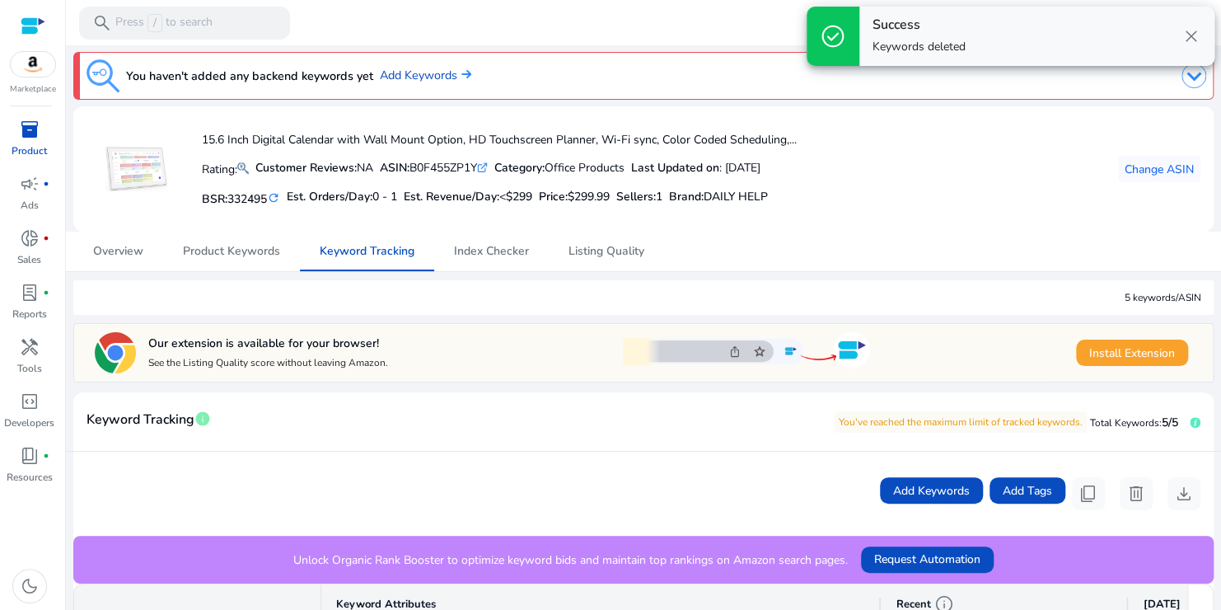
scroll to position [0, 0]
click at [907, 488] on span "Add Keywords" at bounding box center [931, 491] width 77 height 17
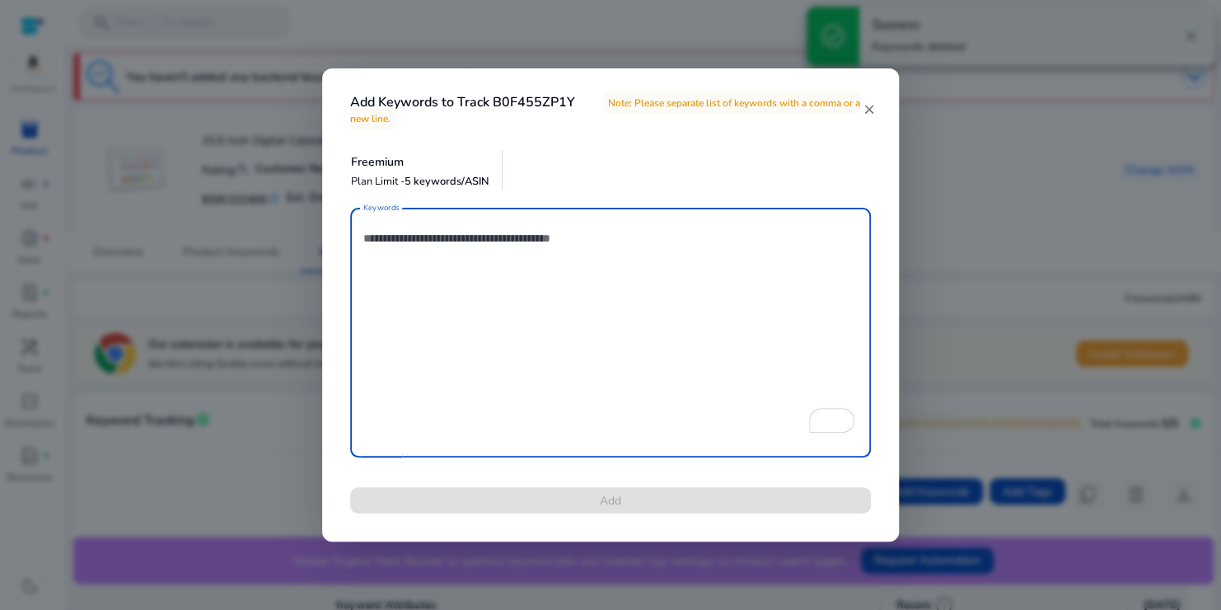
click at [545, 339] on textarea "Keywords" at bounding box center [610, 332] width 494 height 233
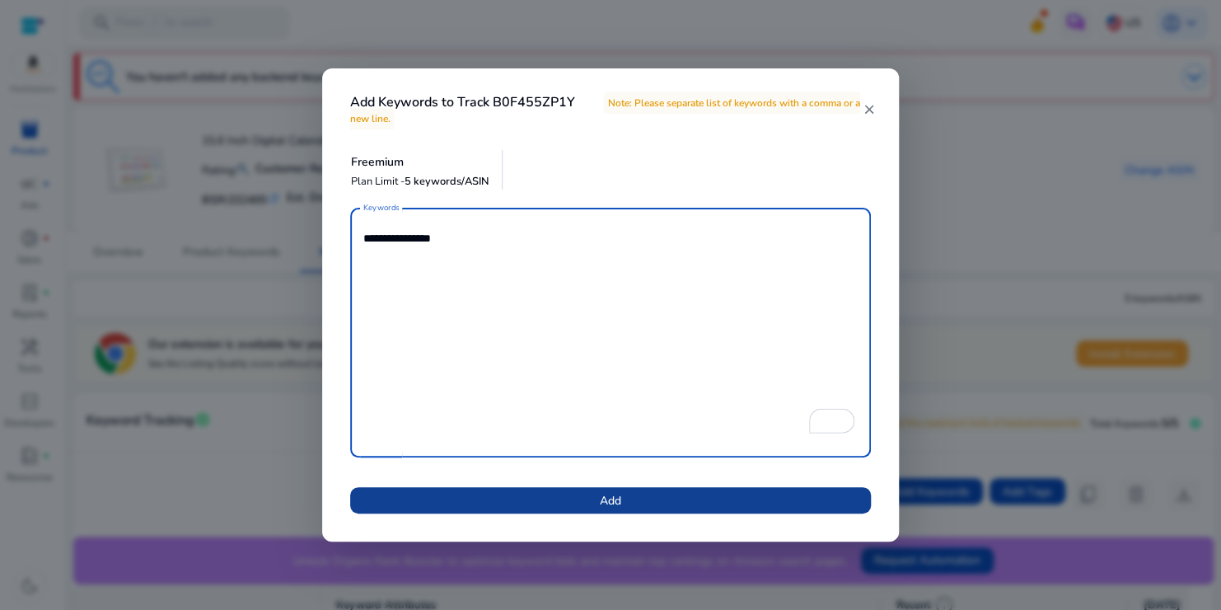
type textarea "**********"
click at [590, 492] on span at bounding box center [610, 500] width 521 height 40
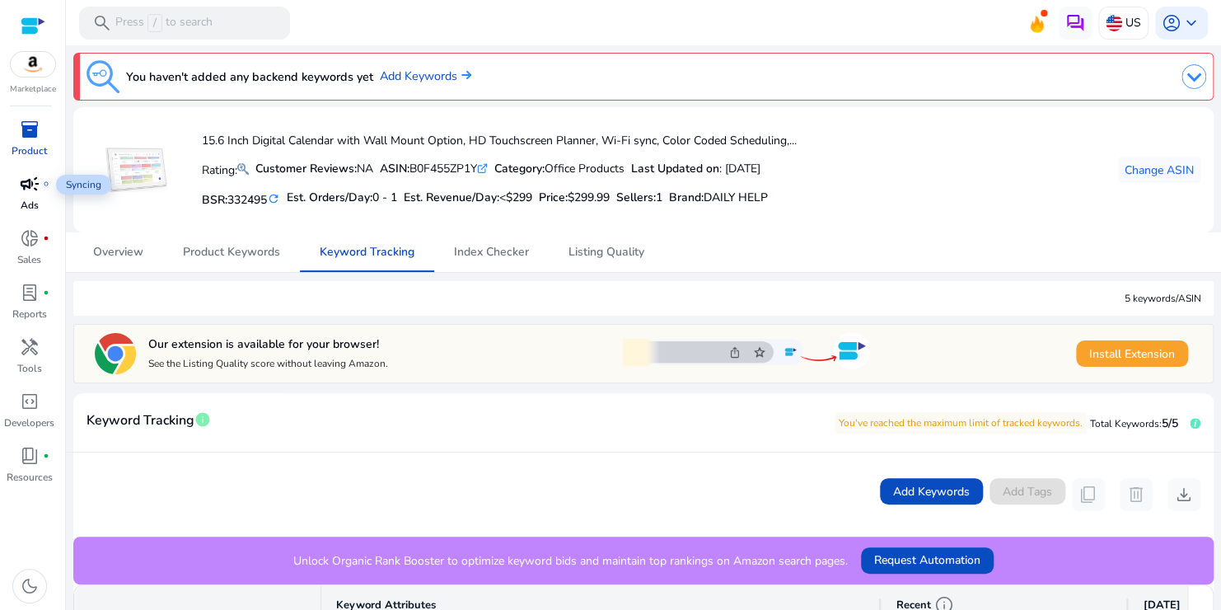
click at [37, 191] on span "campaign" at bounding box center [30, 184] width 20 height 20
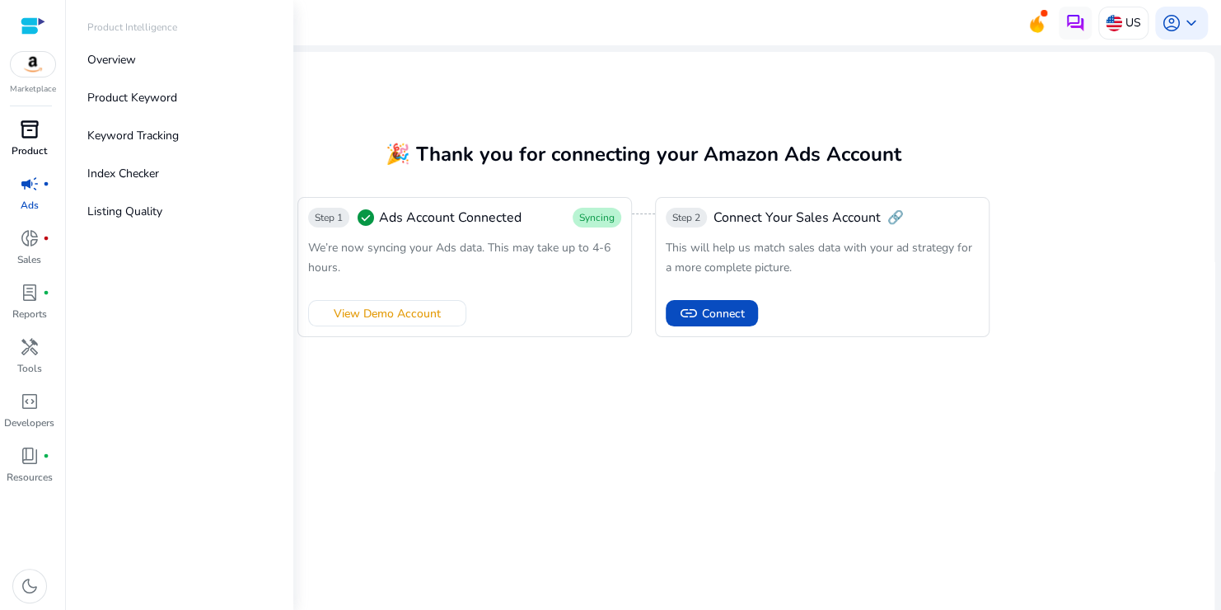
click at [47, 138] on div "inventory_2" at bounding box center [30, 129] width 46 height 26
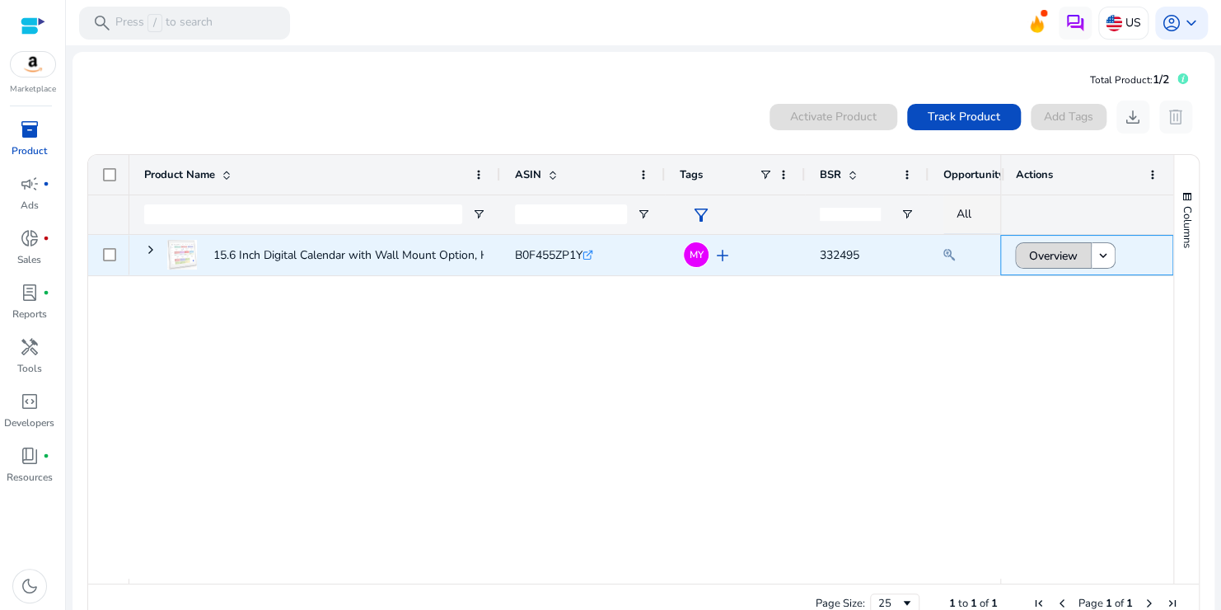
click at [1037, 249] on span "Overview" at bounding box center [1053, 256] width 49 height 34
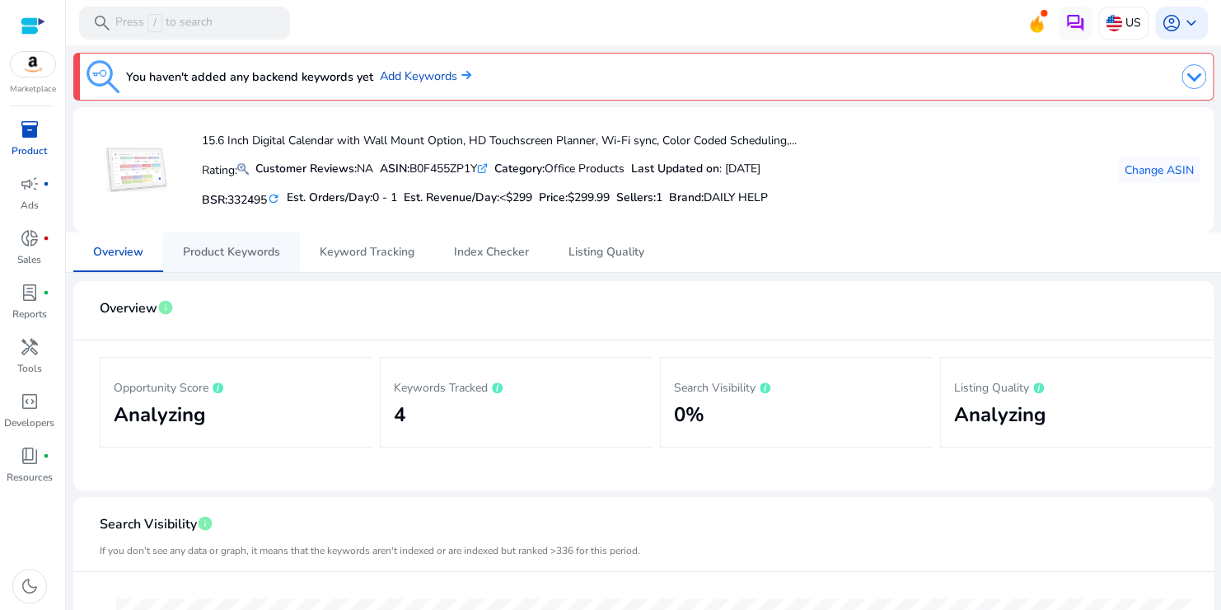
click at [254, 257] on span "Product Keywords" at bounding box center [231, 252] width 97 height 12
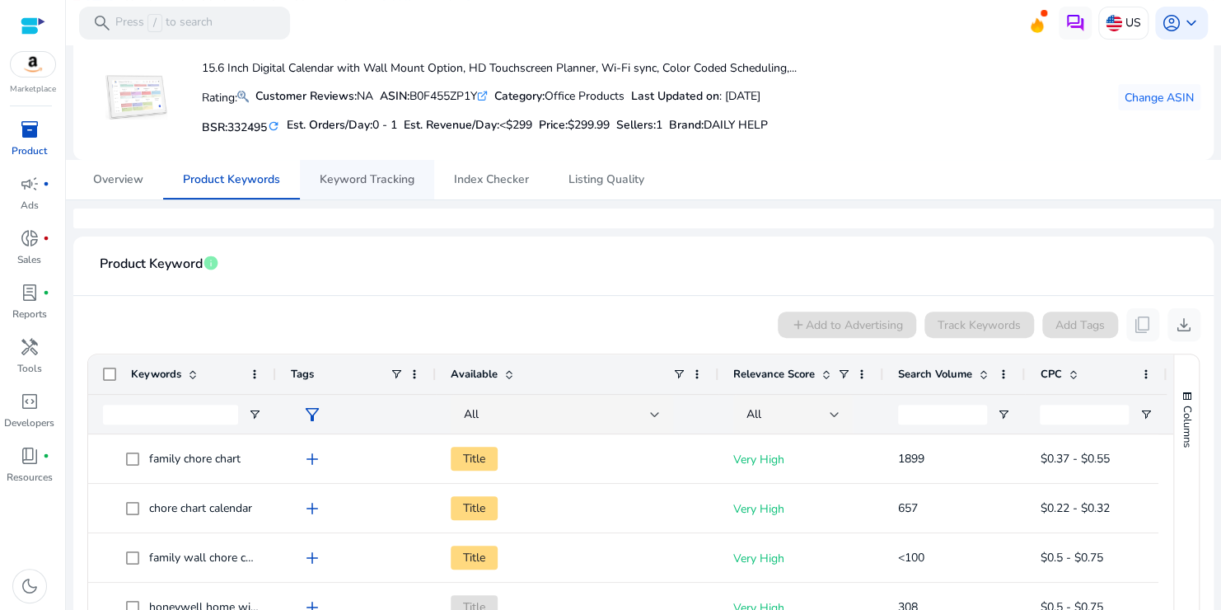
scroll to position [60, 0]
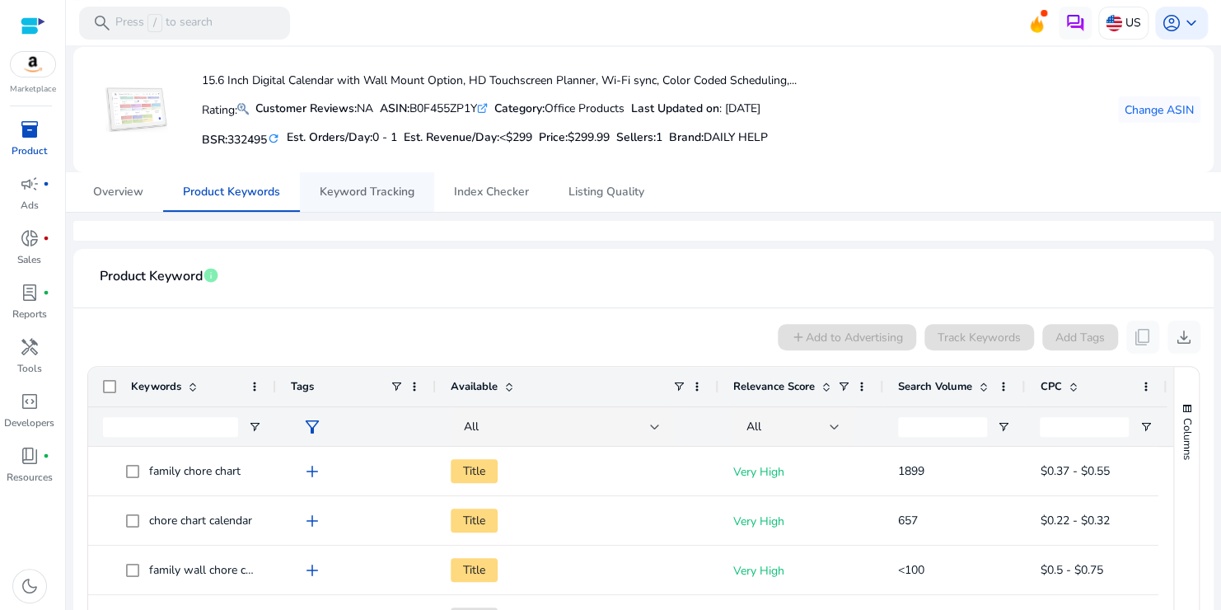
click at [373, 199] on span "Keyword Tracking" at bounding box center [367, 192] width 95 height 40
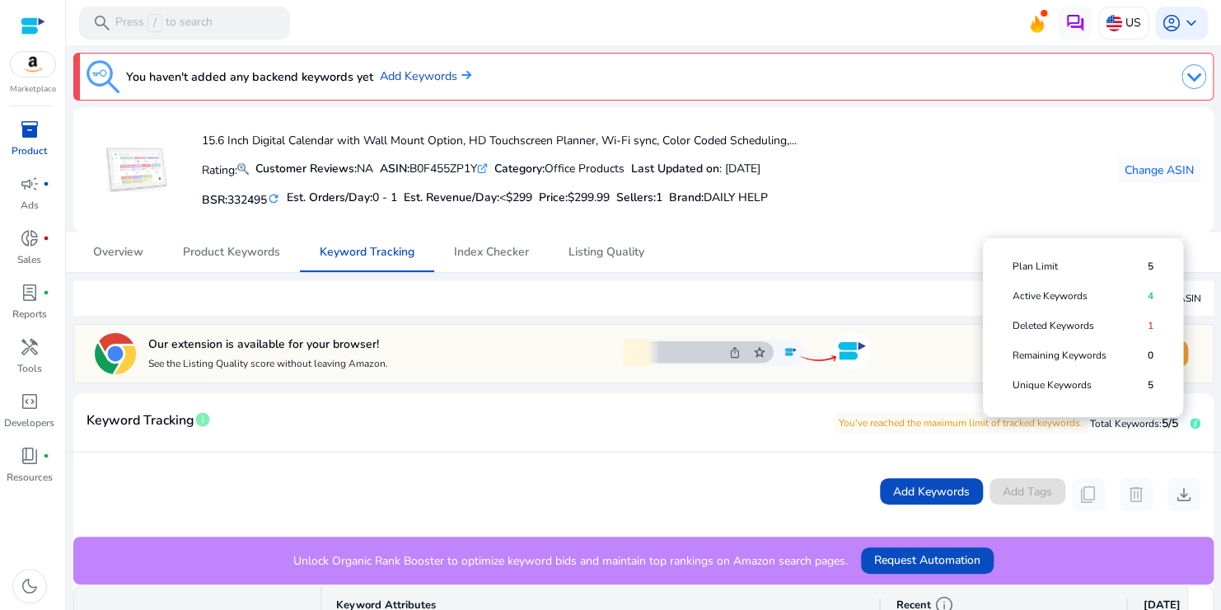
click at [1190, 418] on icon at bounding box center [1195, 423] width 11 height 11
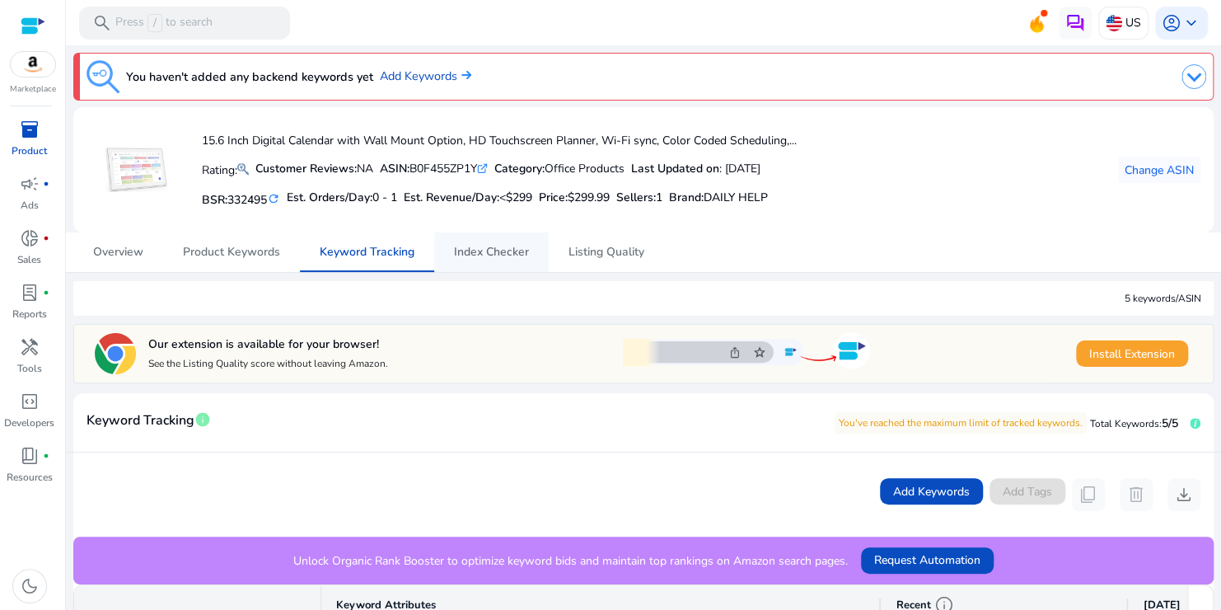
click at [466, 258] on span "Index Checker" at bounding box center [491, 252] width 75 height 12
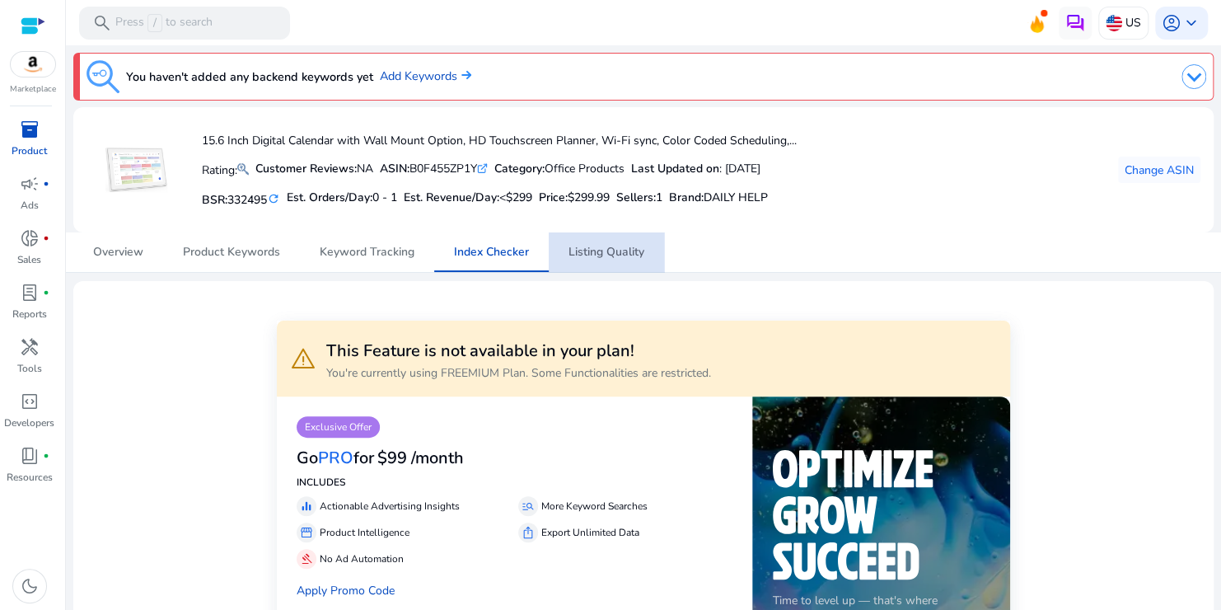
click at [611, 255] on span "Listing Quality" at bounding box center [607, 252] width 76 height 12
click at [132, 249] on span "Overview" at bounding box center [118, 252] width 50 height 12
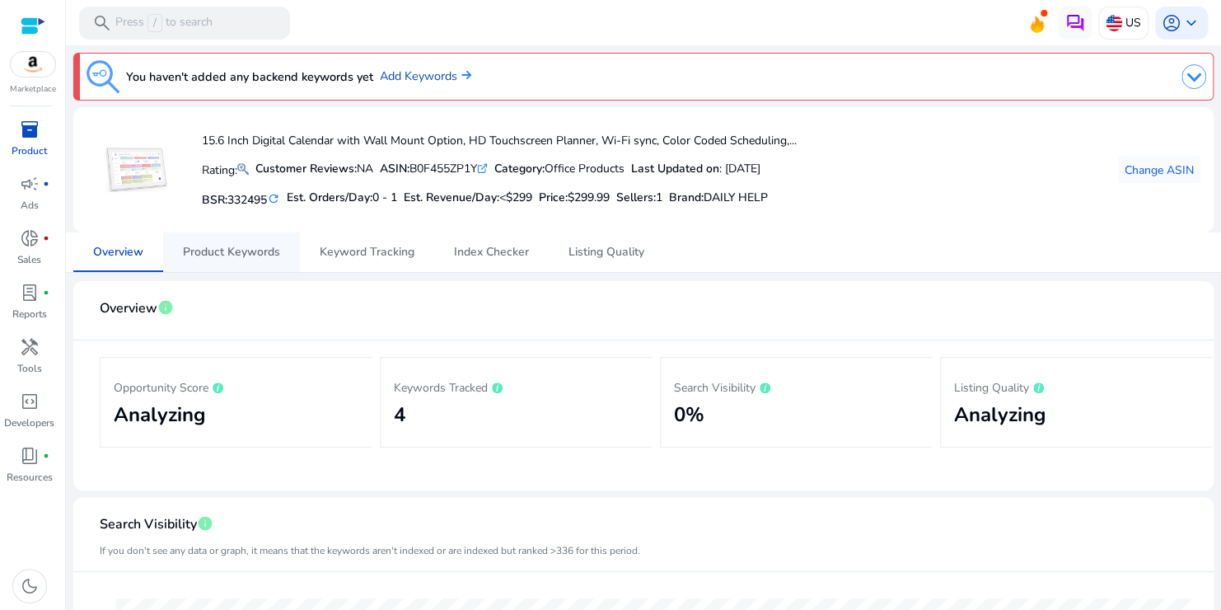
click at [228, 257] on span "Product Keywords" at bounding box center [231, 252] width 97 height 12
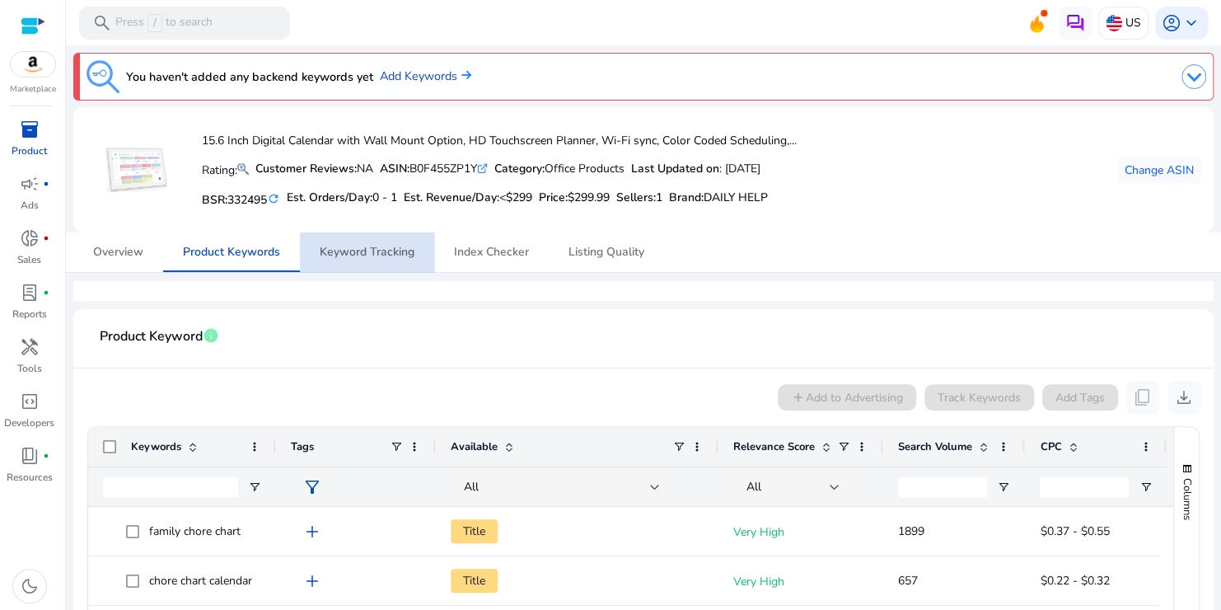
click at [370, 262] on span "Keyword Tracking" at bounding box center [367, 252] width 95 height 40
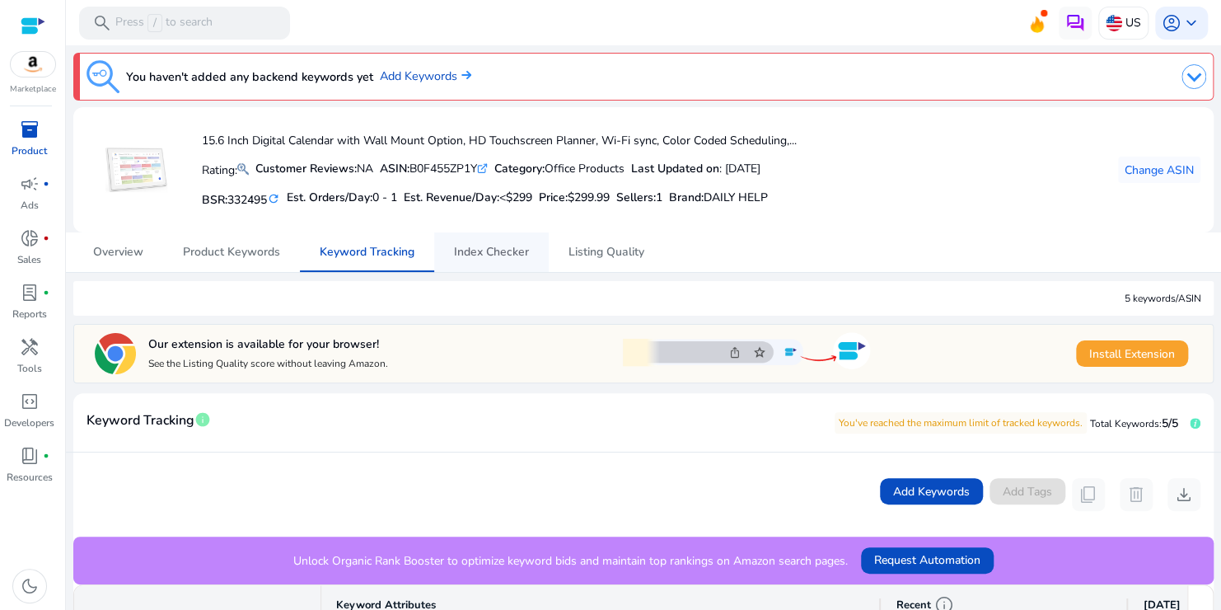
click at [459, 260] on span "Index Checker" at bounding box center [491, 252] width 75 height 40
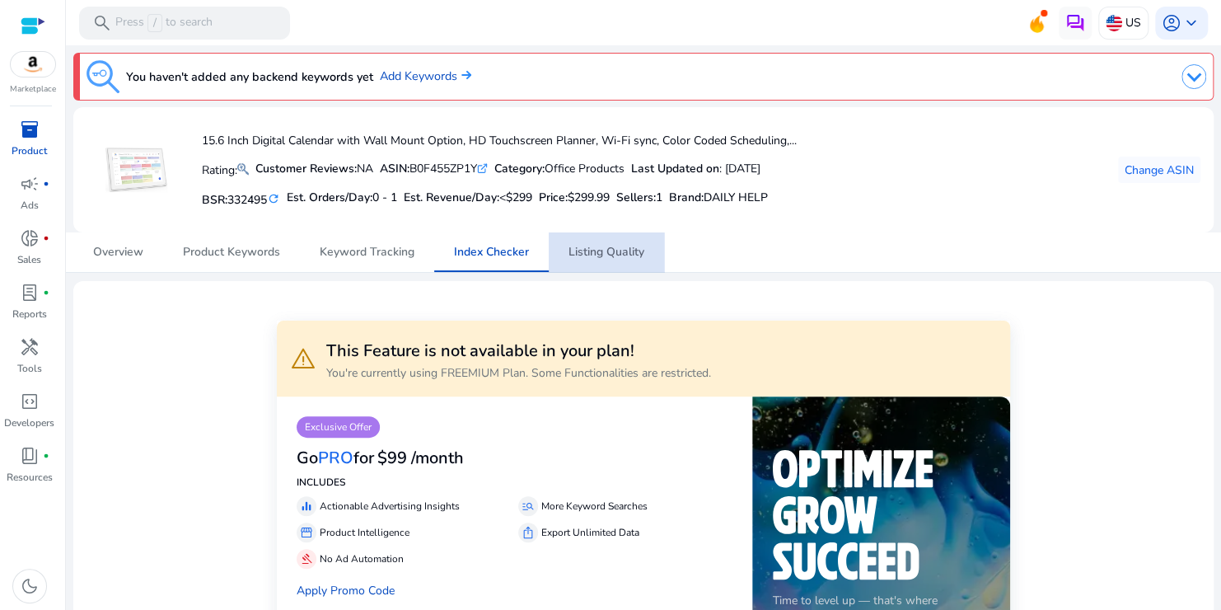
click at [569, 259] on span "Listing Quality" at bounding box center [607, 252] width 76 height 40
